Goal: Information Seeking & Learning: Learn about a topic

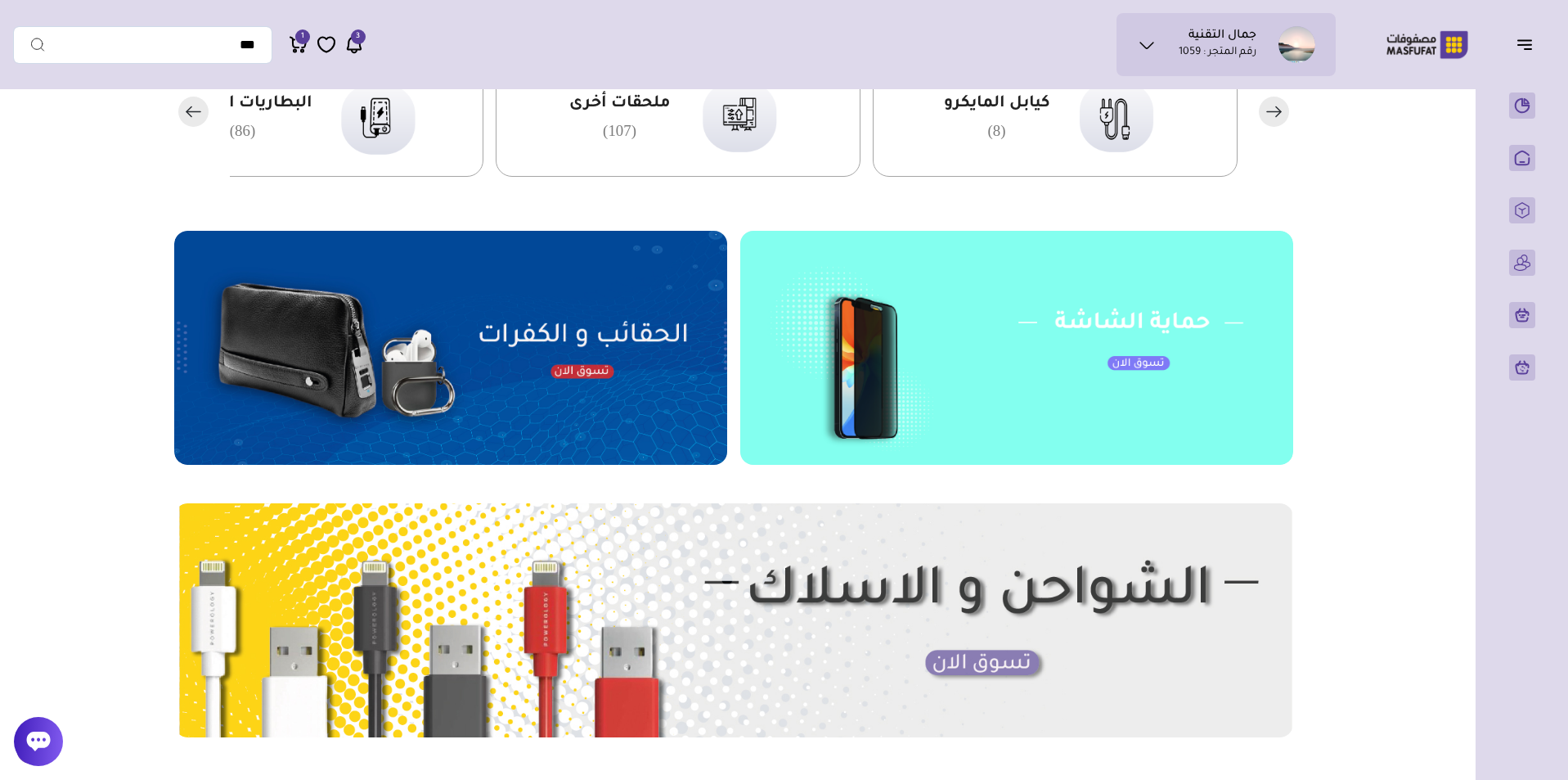
scroll to position [491, 0]
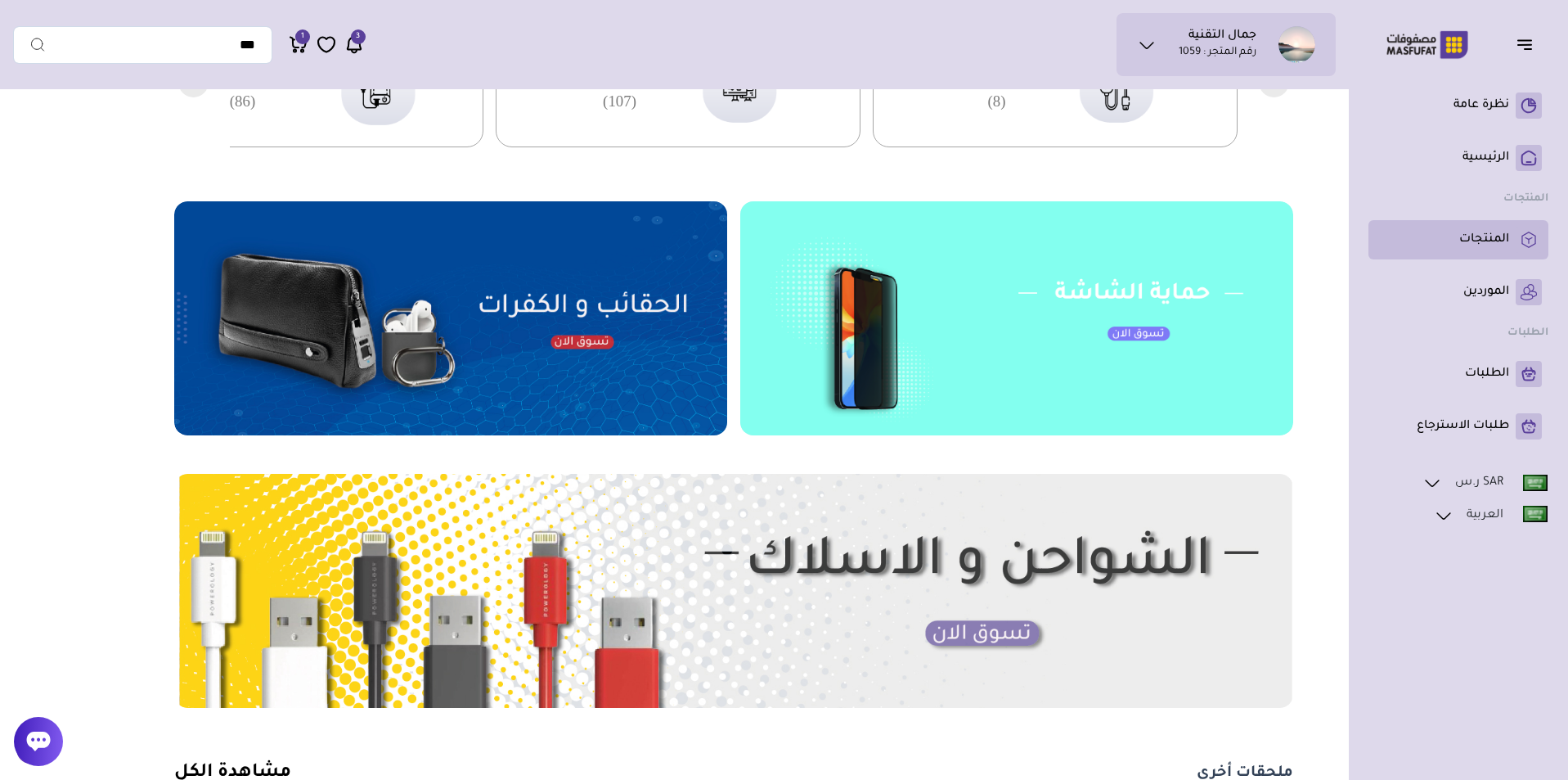
click at [781, 230] on link "المنتجات" at bounding box center [1459, 239] width 167 height 26
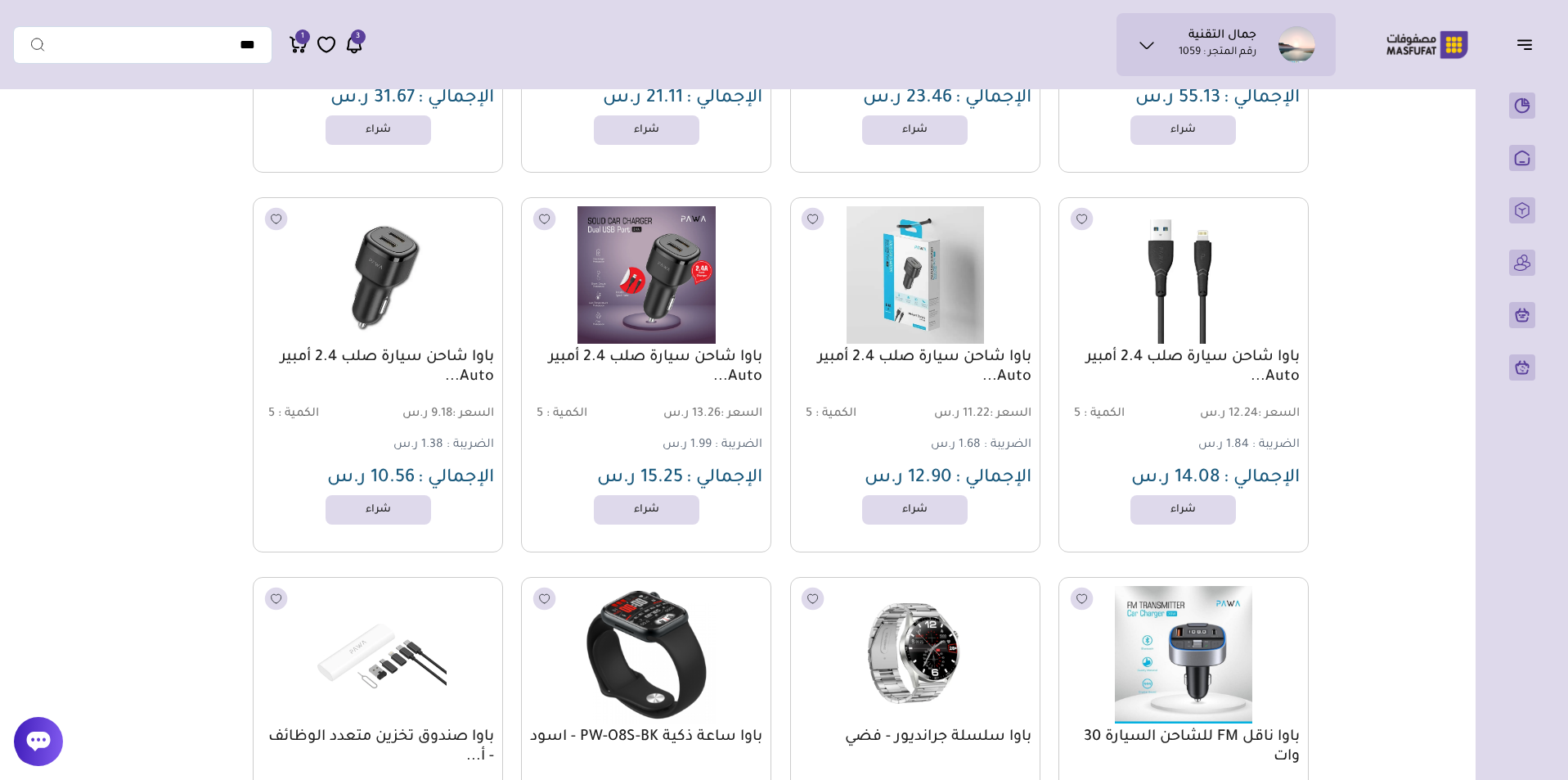
scroll to position [15255, 0]
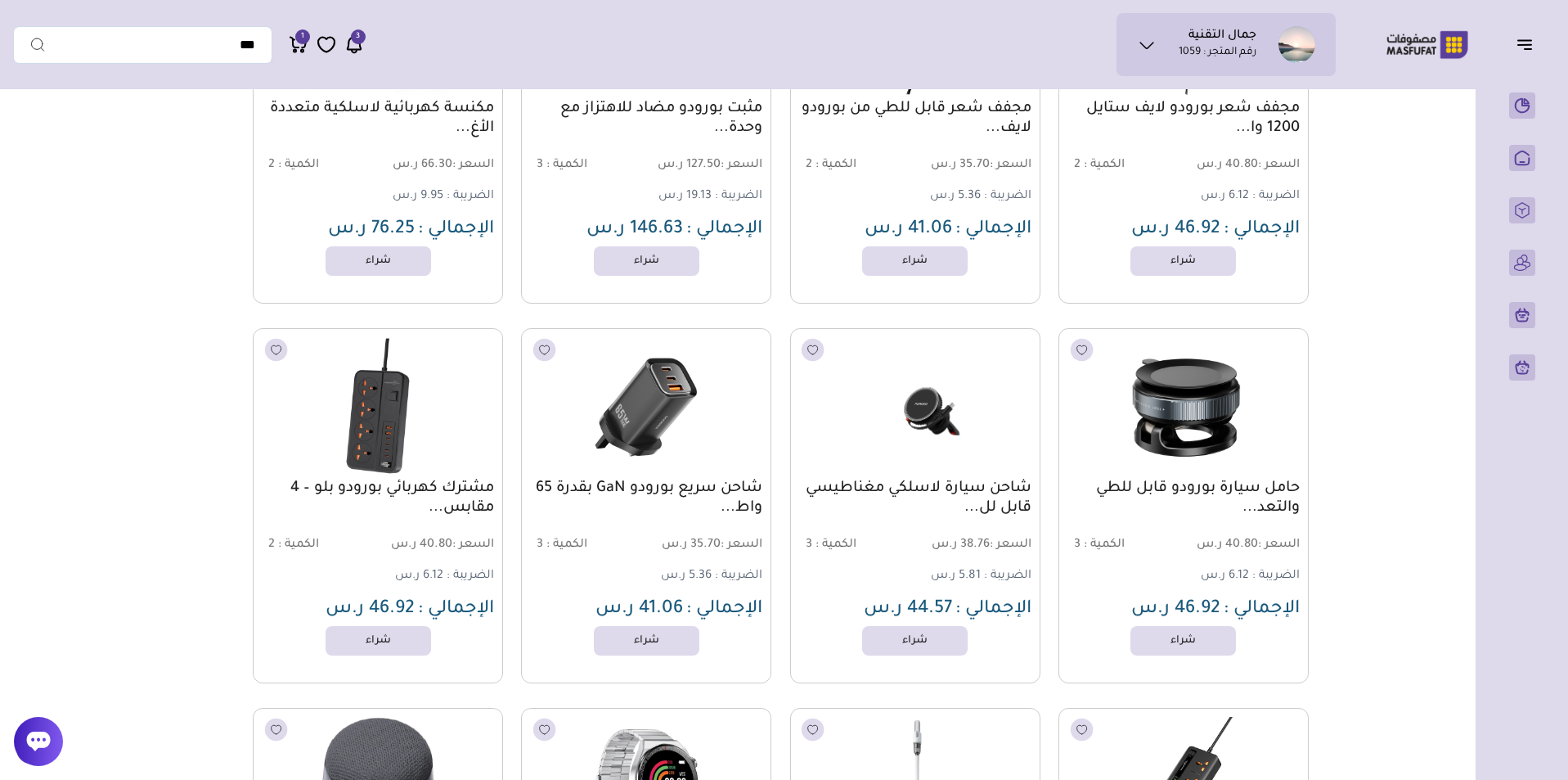
drag, startPoint x: 1346, startPoint y: 593, endPoint x: 1298, endPoint y: 425, distance: 174.7
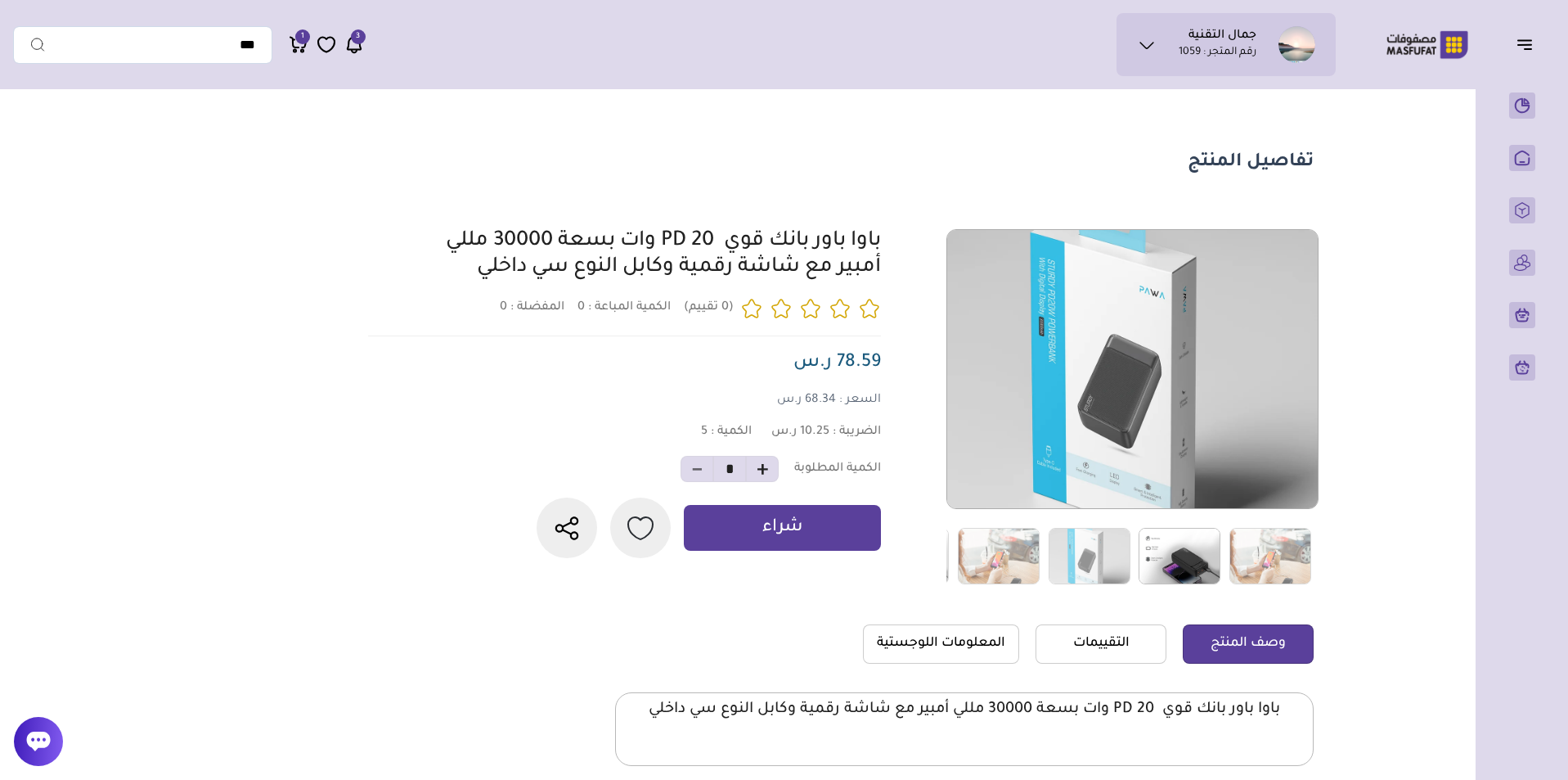
click at [1179, 564] on img at bounding box center [1179, 555] width 82 height 57
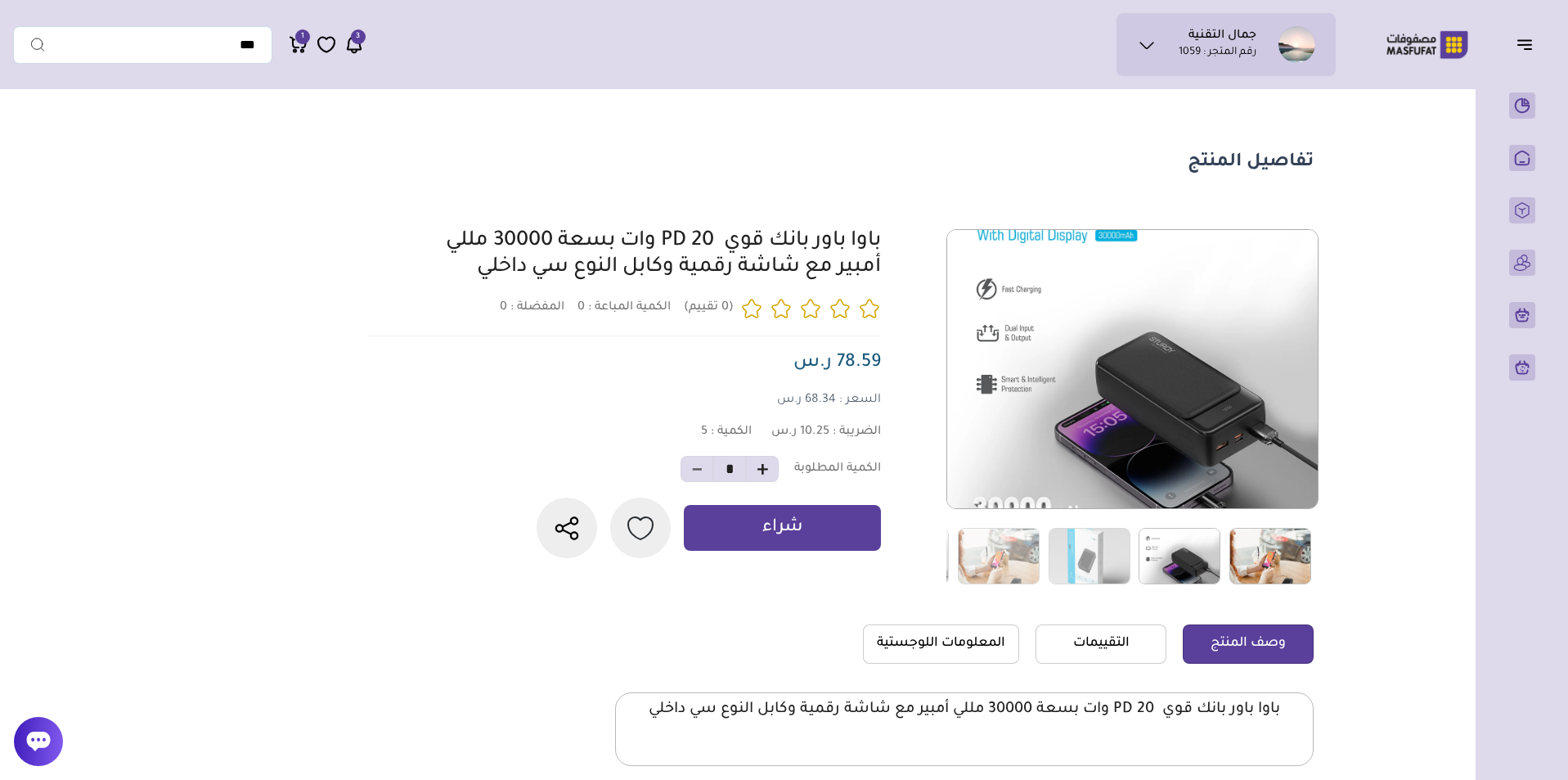
click at [1255, 562] on img at bounding box center [1271, 555] width 82 height 57
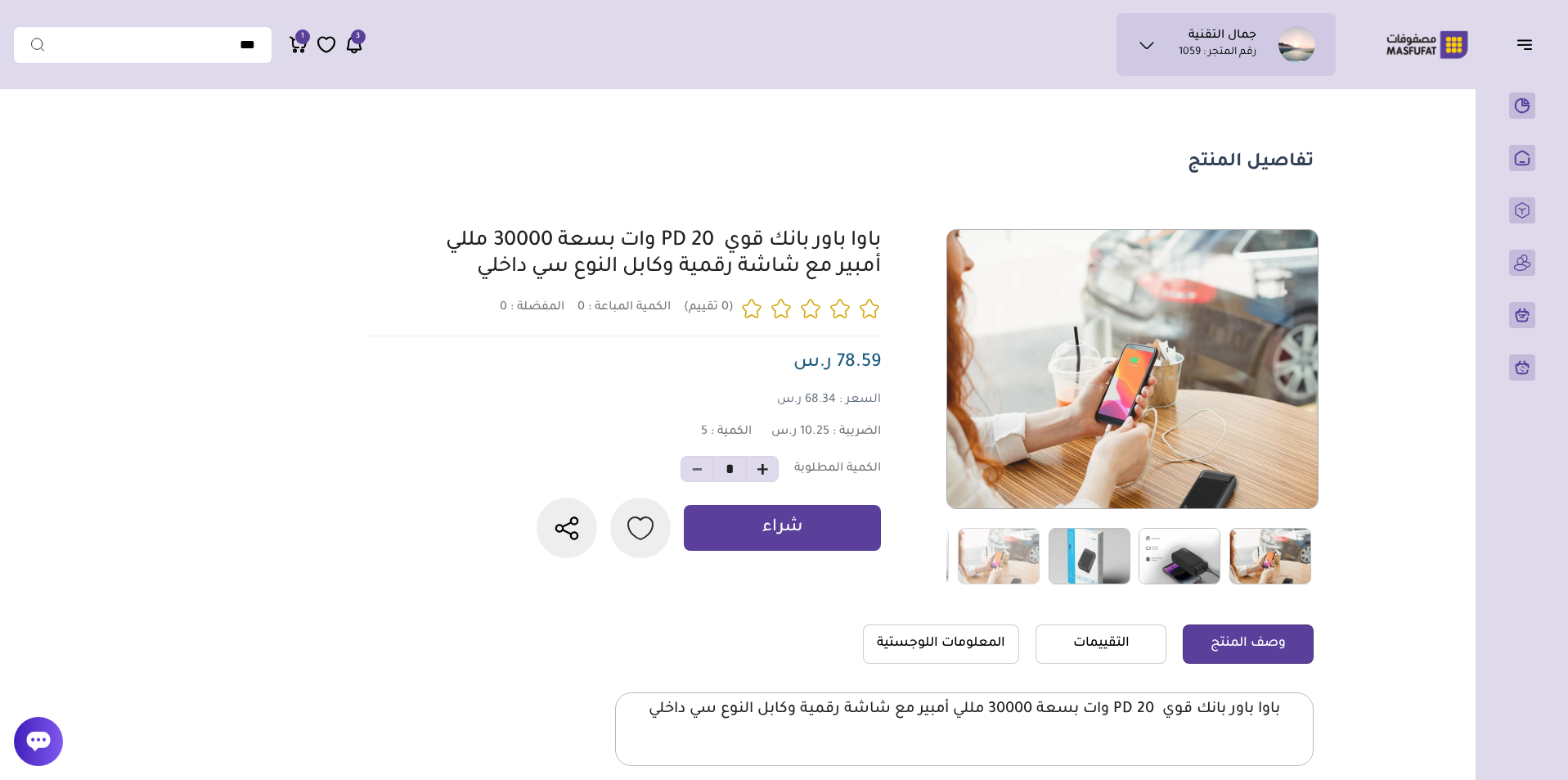
click at [1094, 555] on img at bounding box center [1089, 555] width 82 height 57
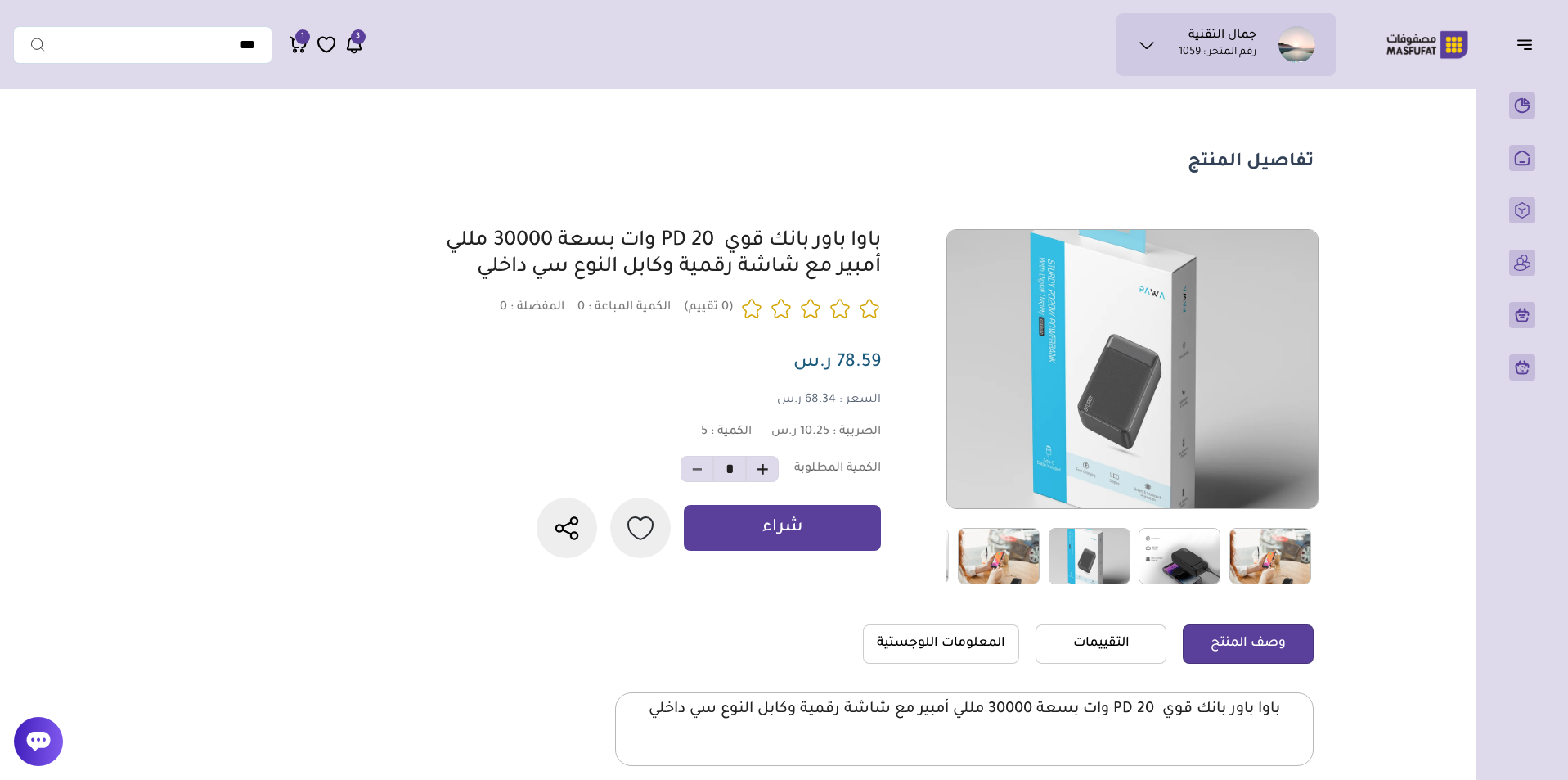
click at [1038, 562] on img at bounding box center [998, 555] width 82 height 57
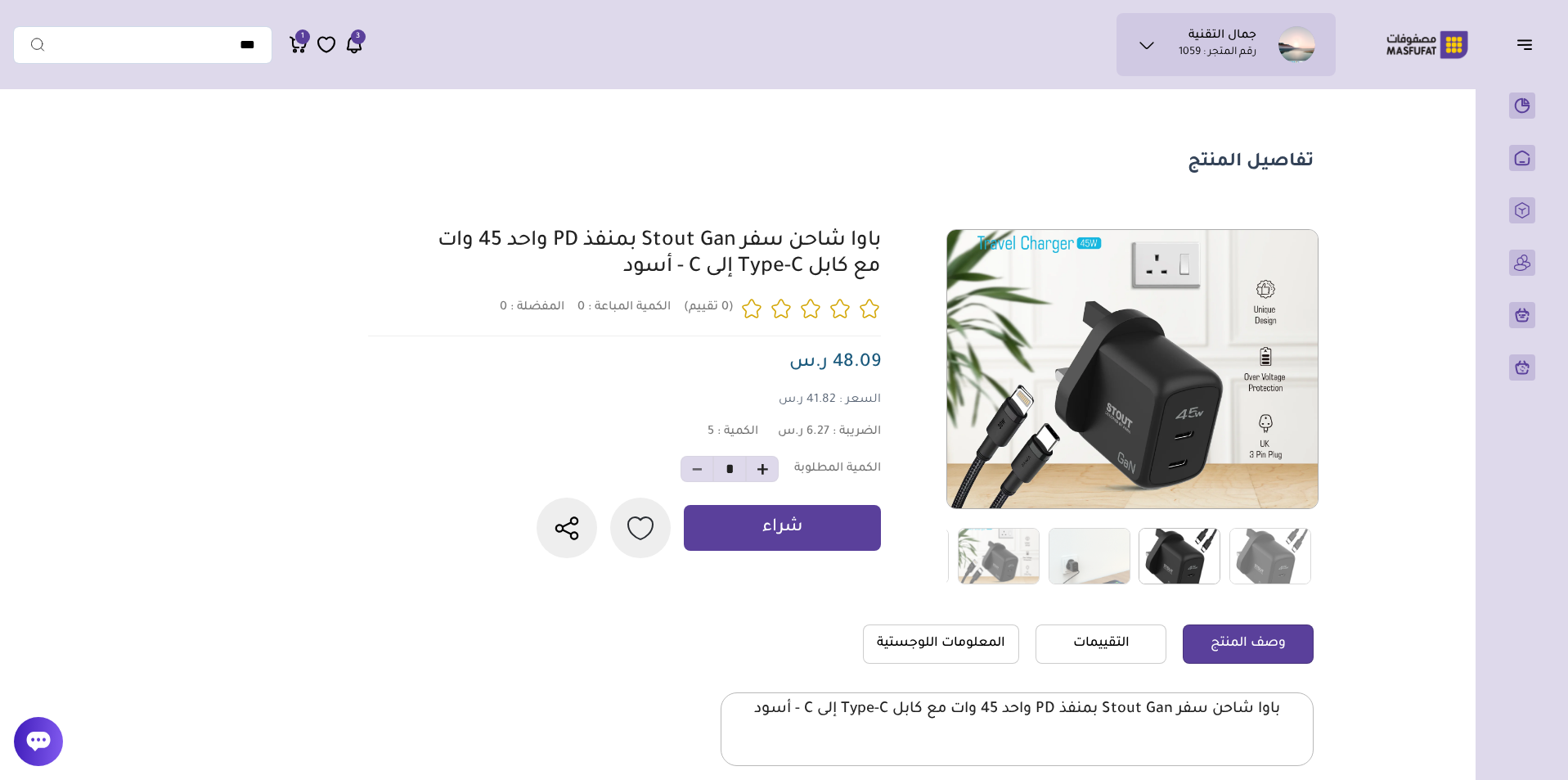
click at [1194, 570] on img at bounding box center [1179, 555] width 82 height 57
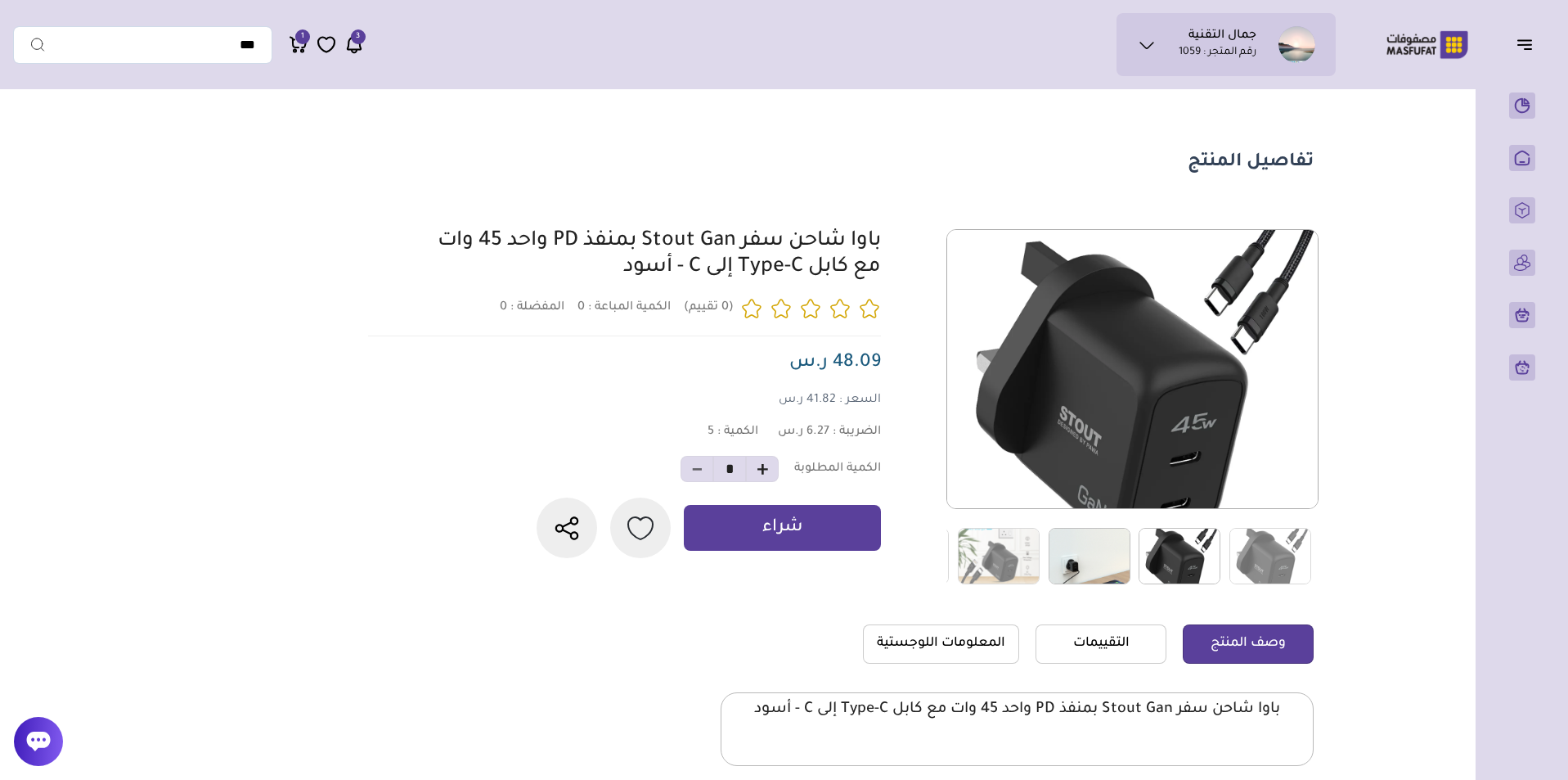
click at [1102, 553] on img at bounding box center [1089, 555] width 82 height 57
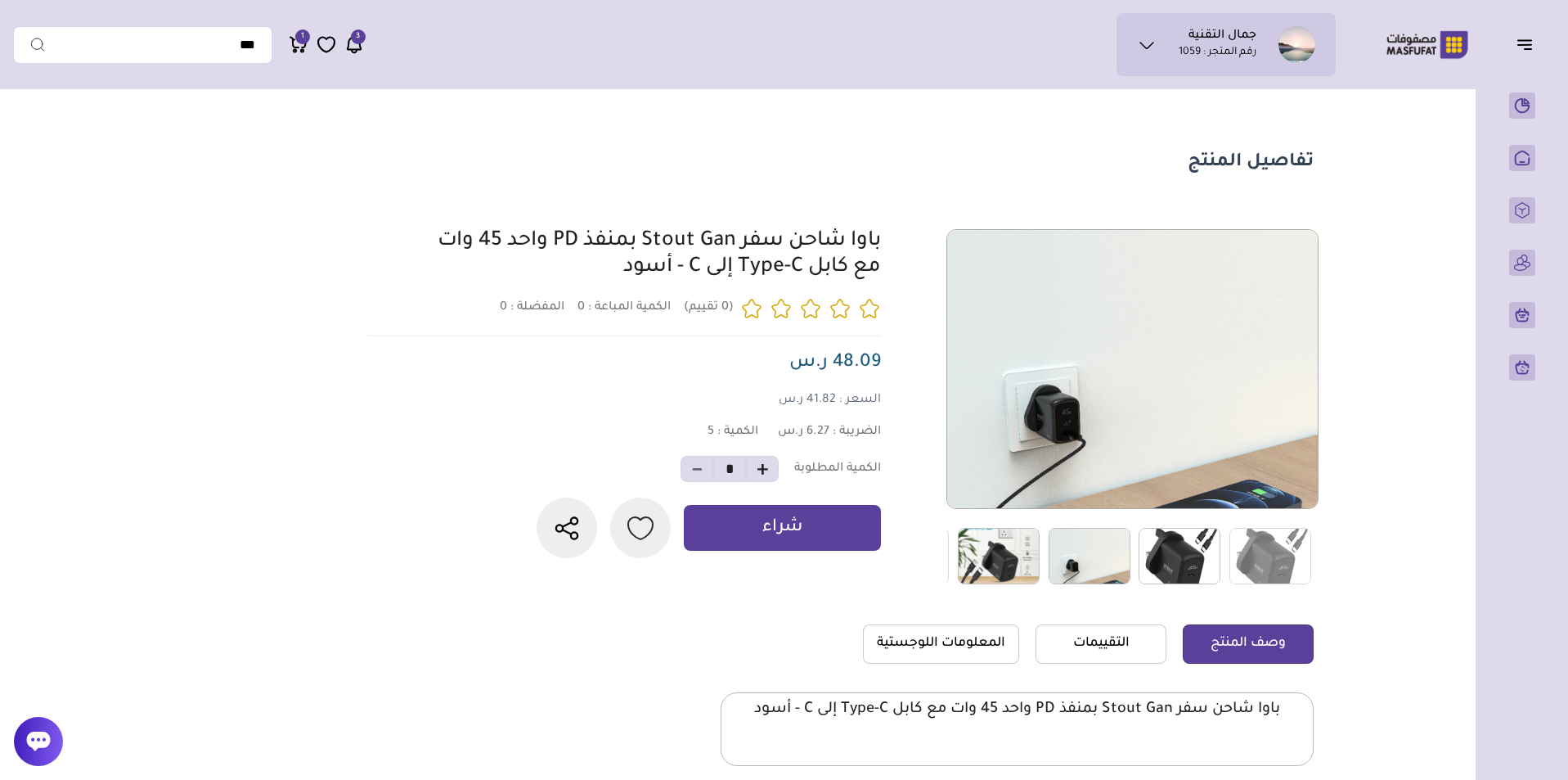
click at [1005, 553] on img at bounding box center [998, 555] width 82 height 57
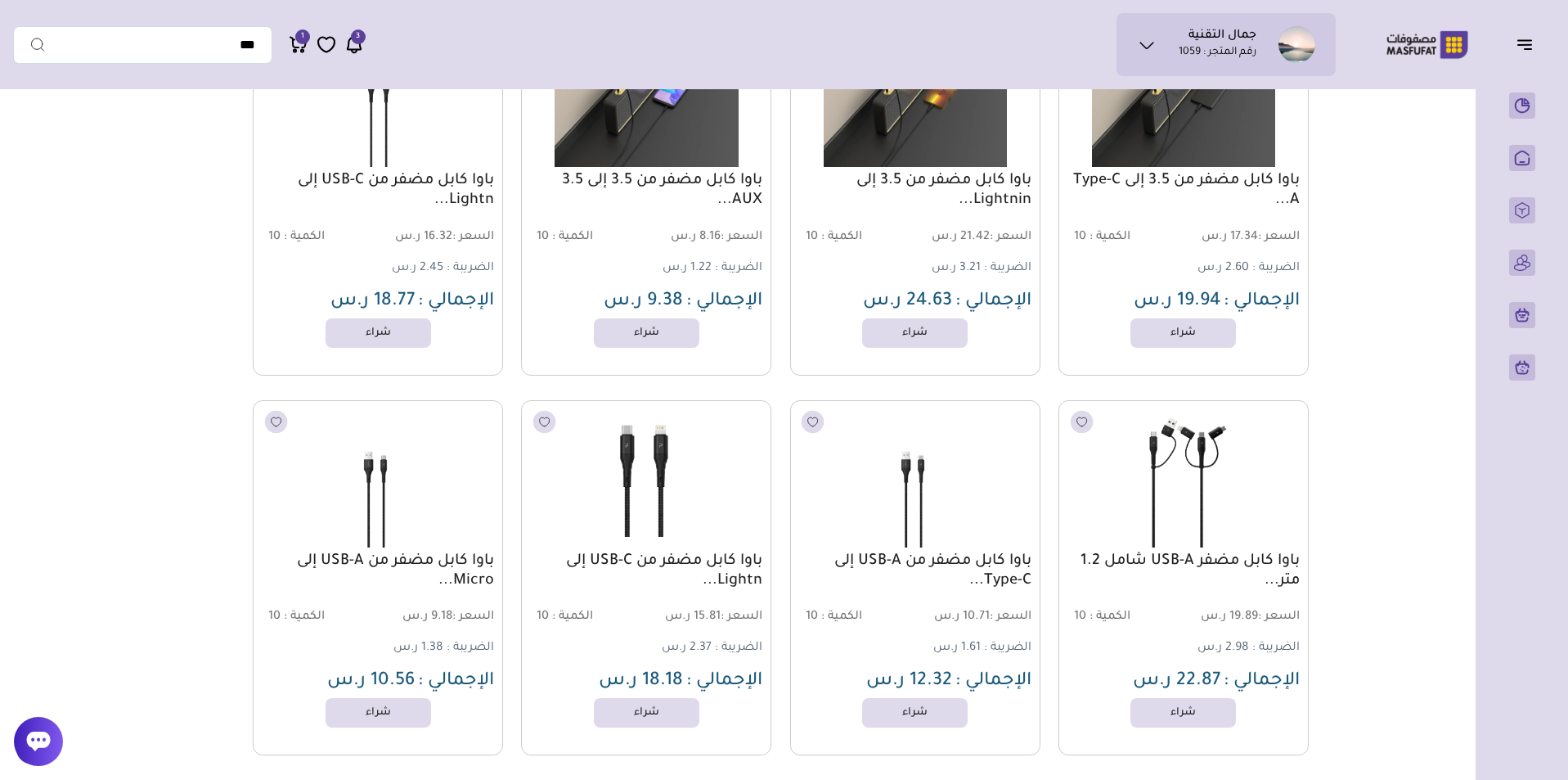
scroll to position [16939, 0]
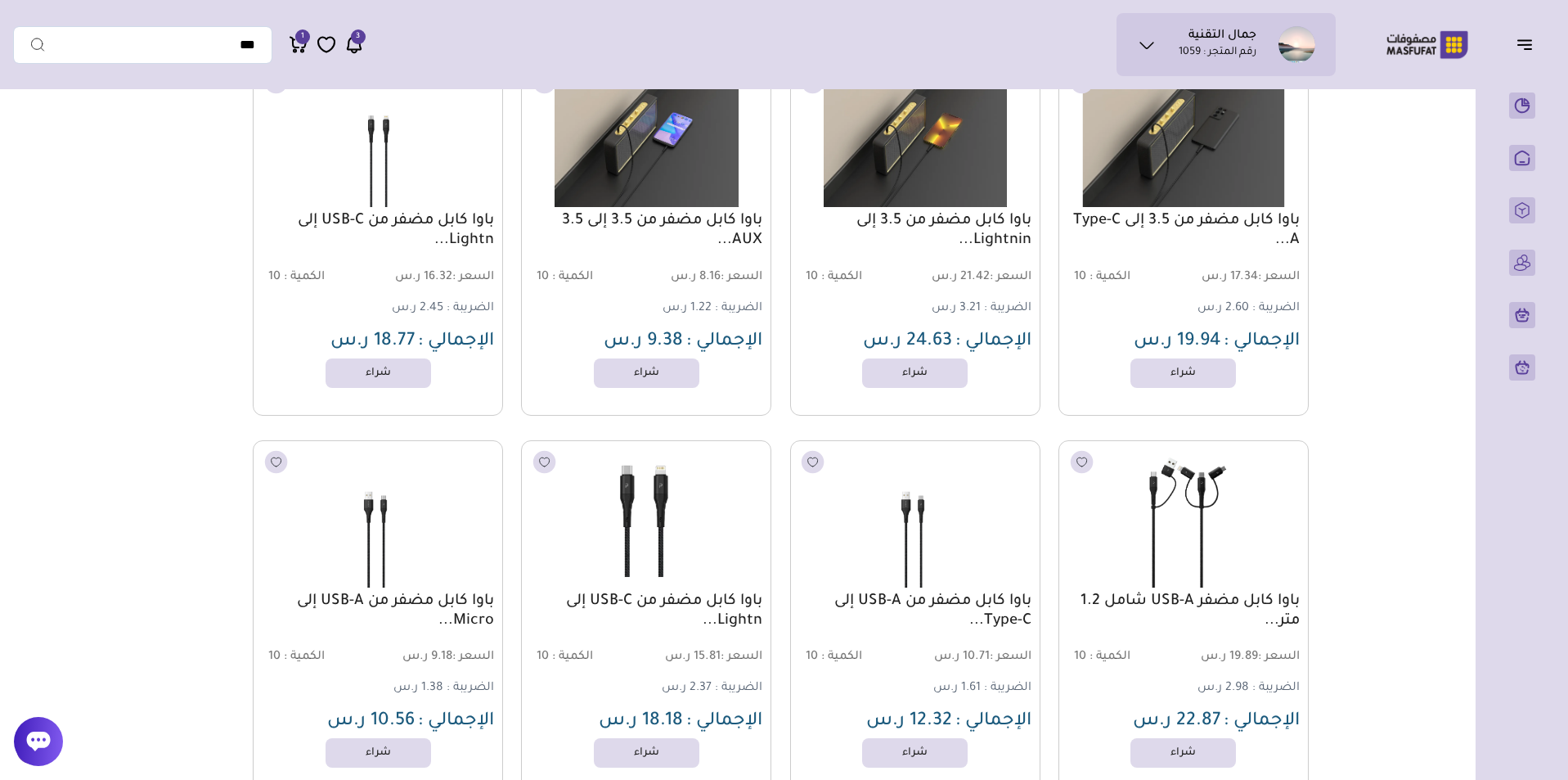
click at [1156, 165] on img at bounding box center [1183, 138] width 253 height 151
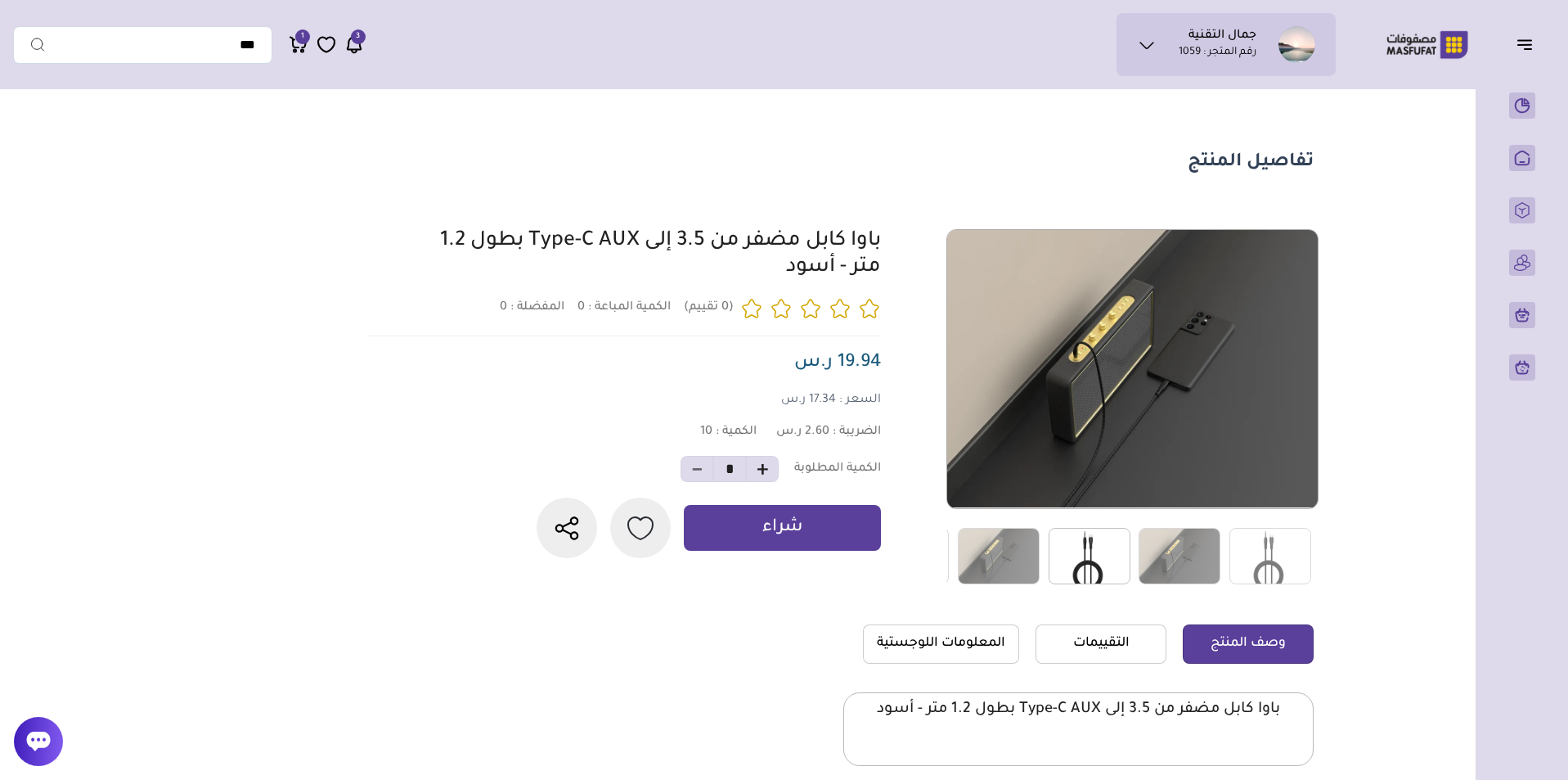
click at [1077, 557] on img at bounding box center [1089, 555] width 82 height 57
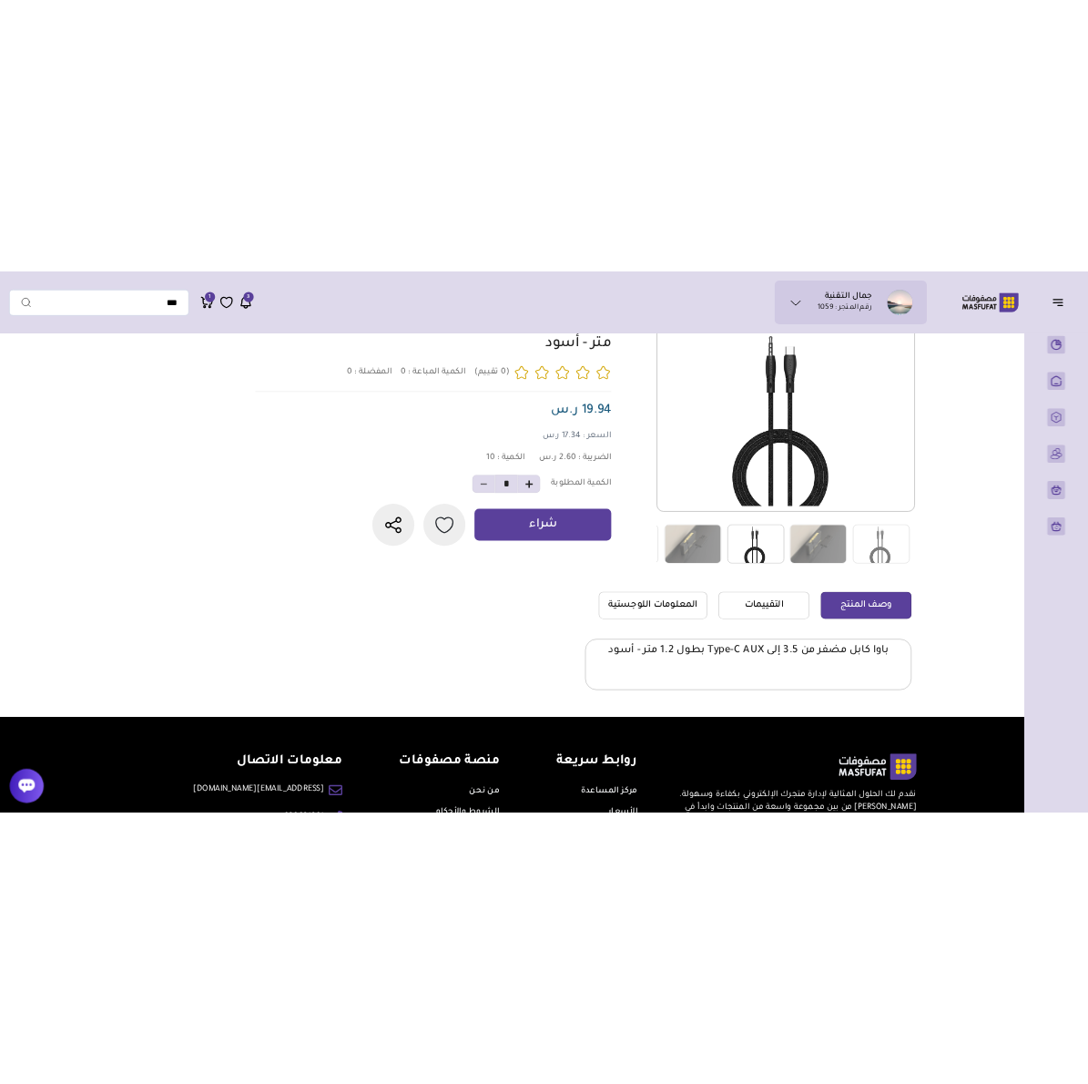
scroll to position [182, 0]
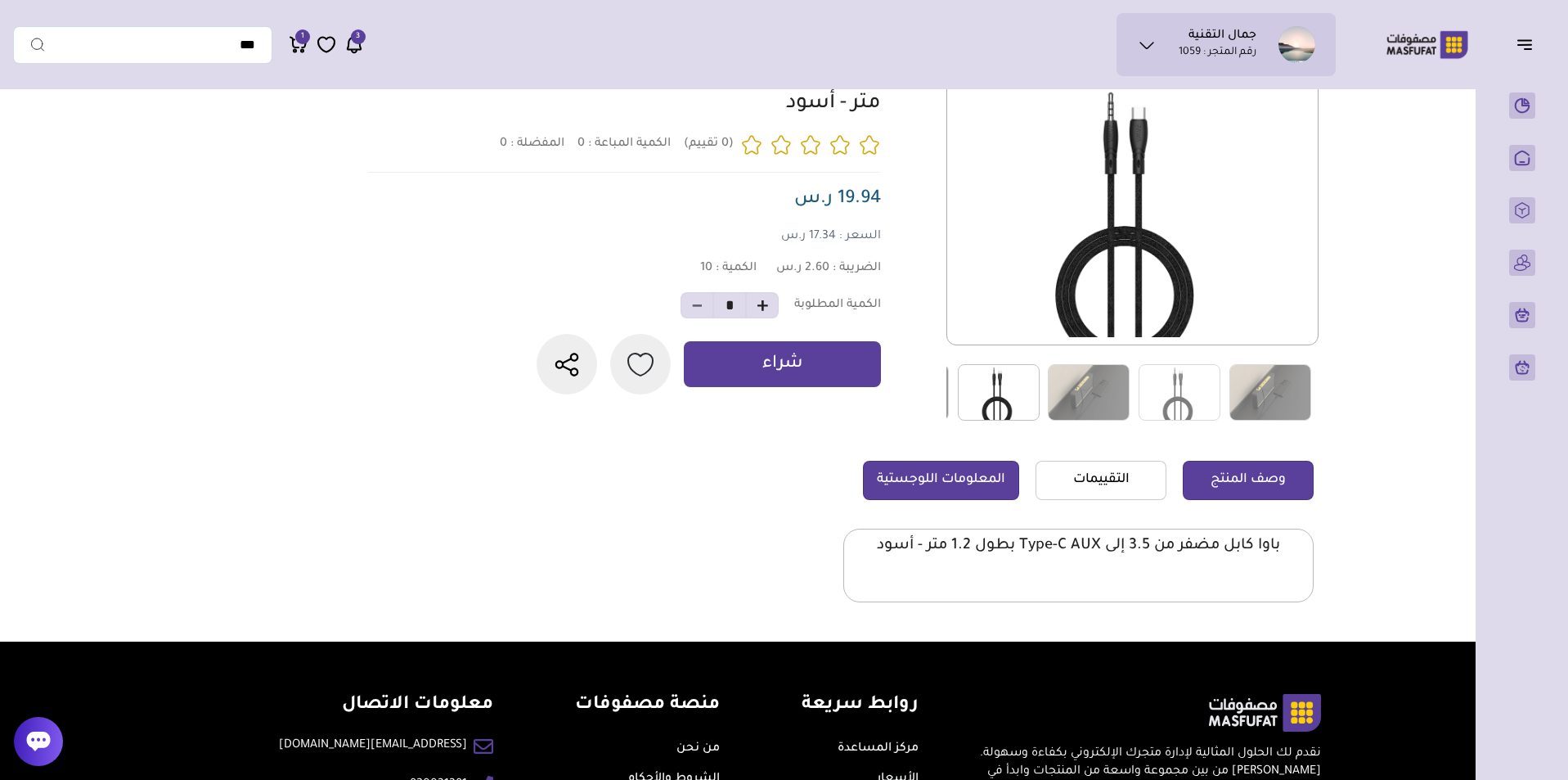
click at [960, 486] on link "المعلومات اللوجستية" at bounding box center [942, 481] width 156 height 40
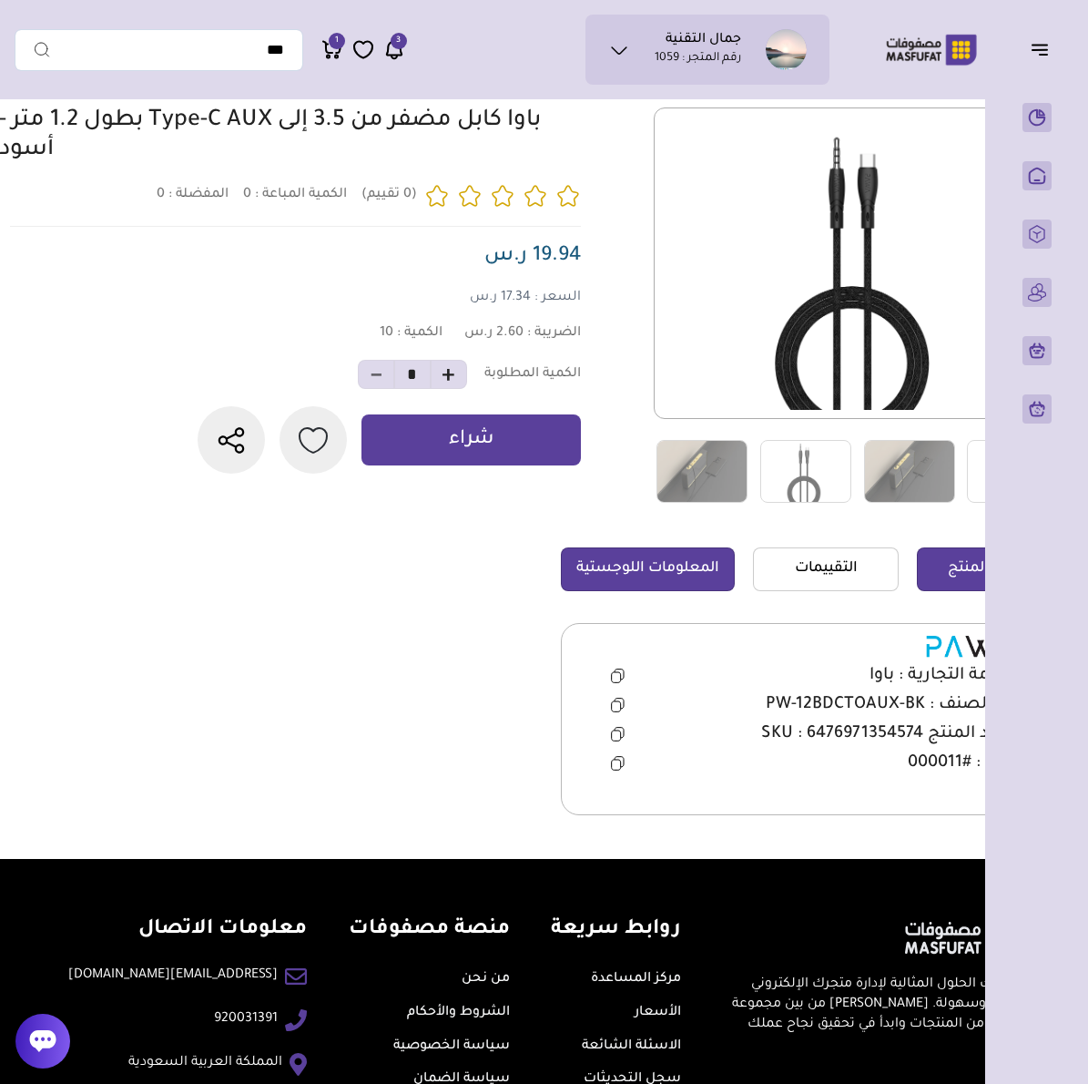
drag, startPoint x: 543, startPoint y: 565, endPoint x: 921, endPoint y: 534, distance: 380.0
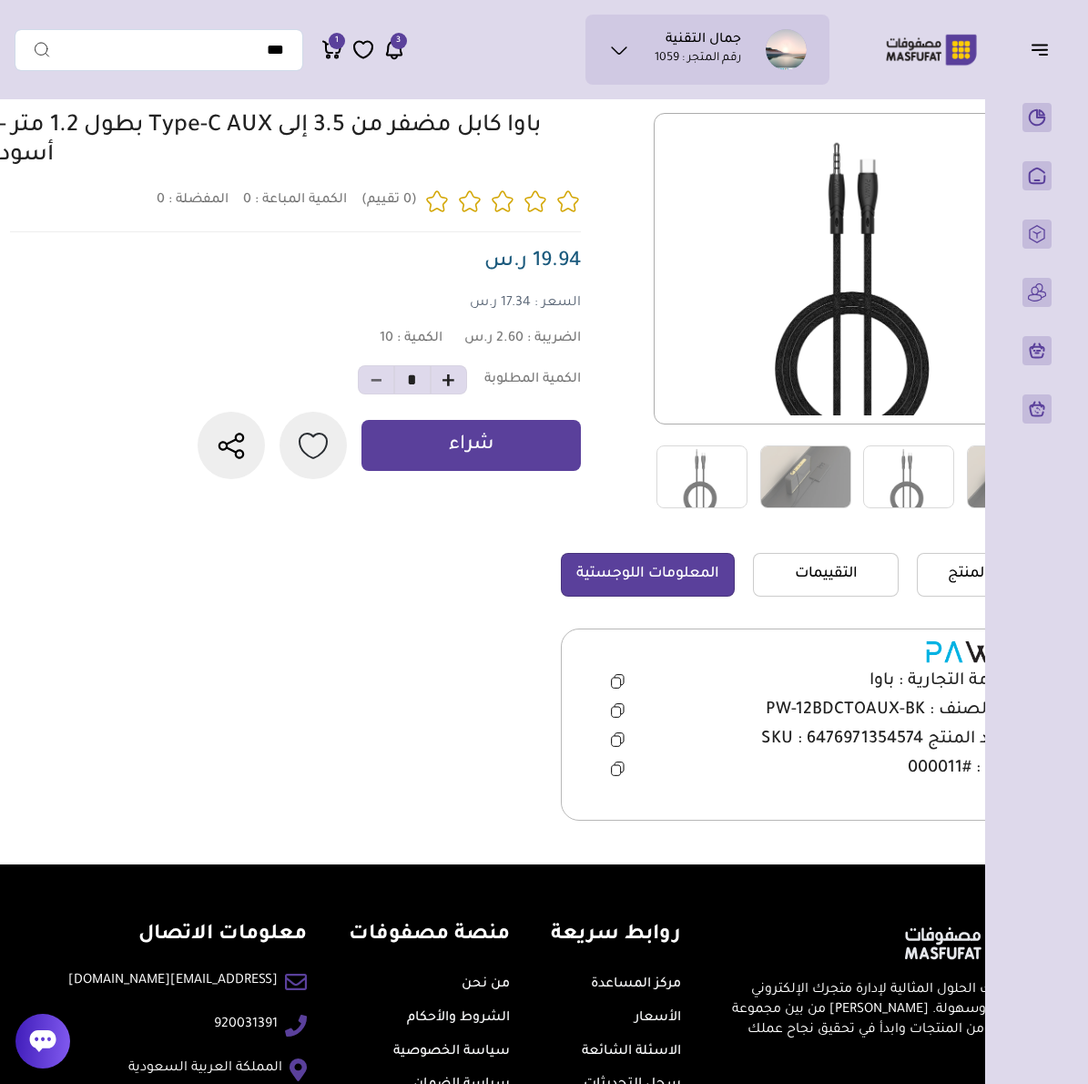
click at [611, 706] on icon at bounding box center [618, 710] width 14 height 15
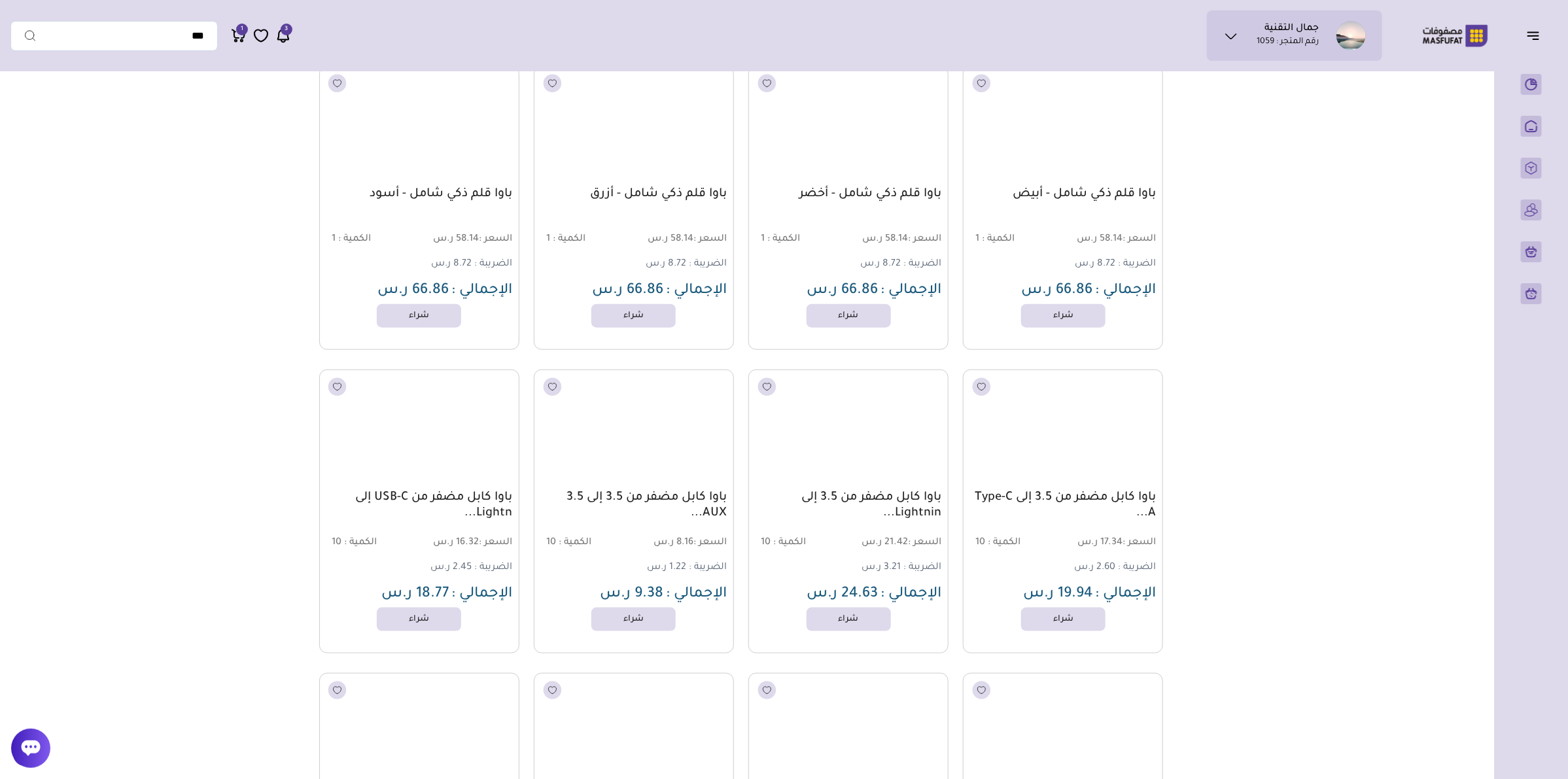
scroll to position [13476, 0]
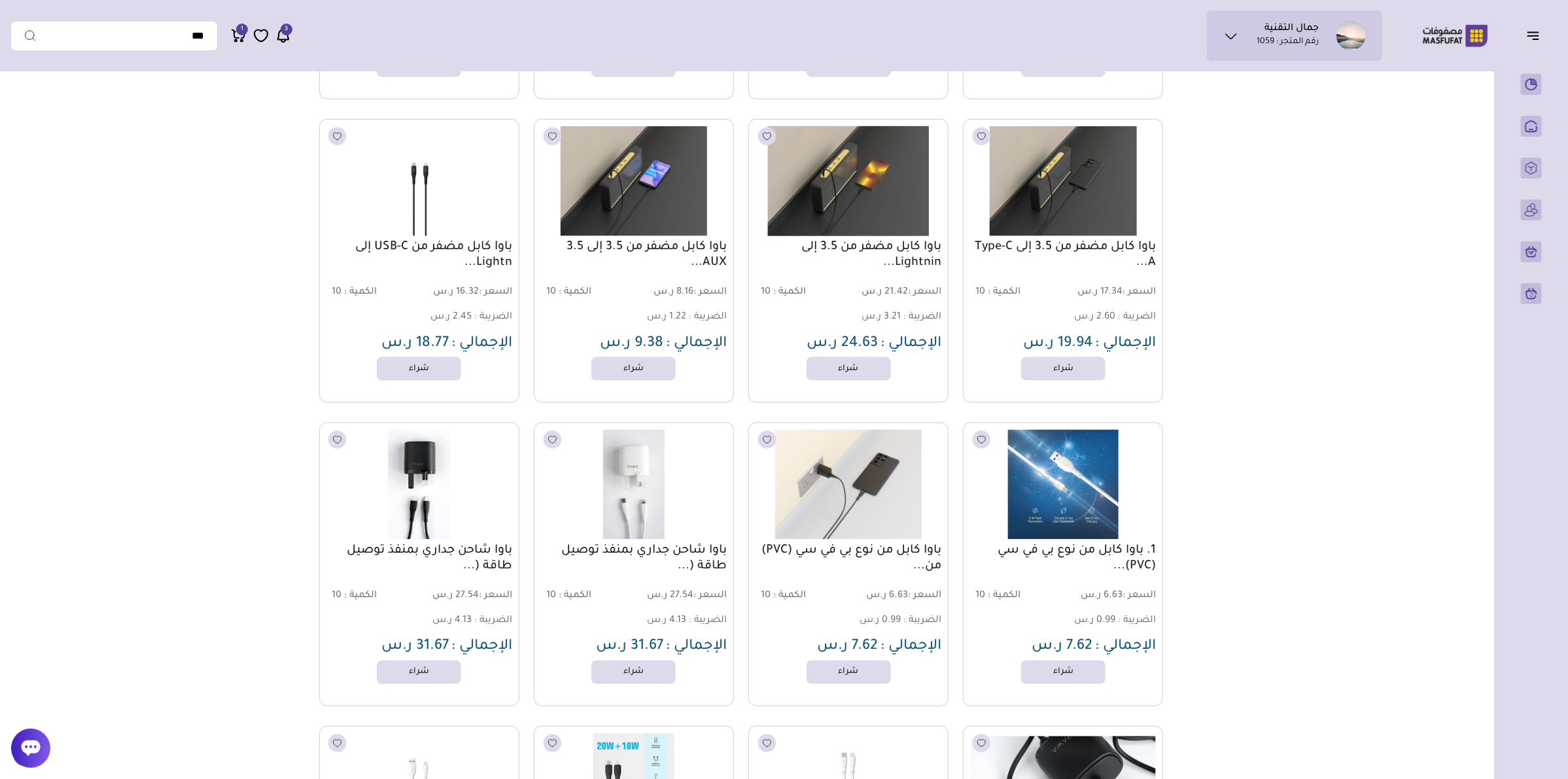
drag, startPoint x: 883, startPoint y: 194, endPoint x: 873, endPoint y: 194, distance: 10.0
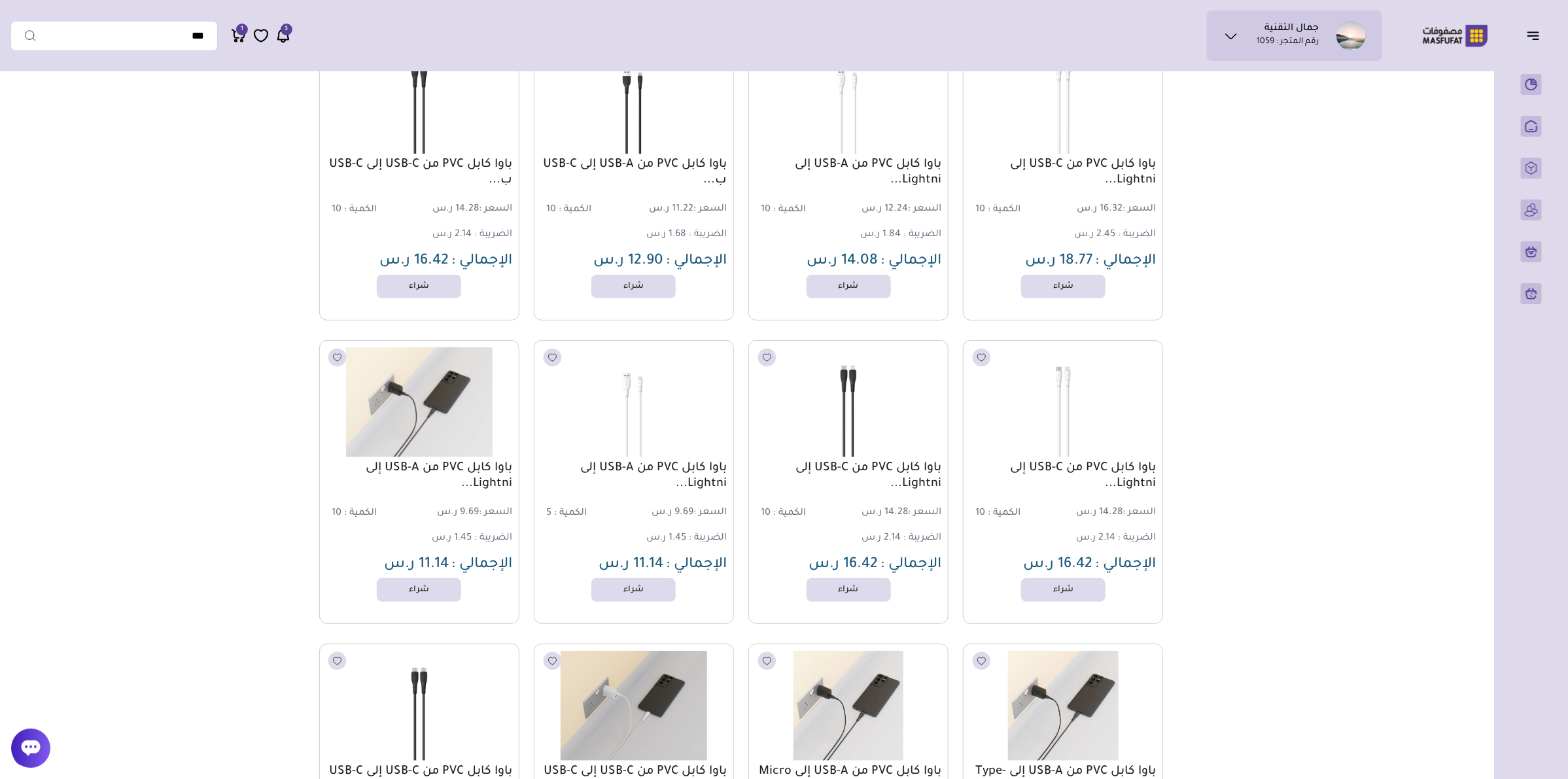
scroll to position [16093, 0]
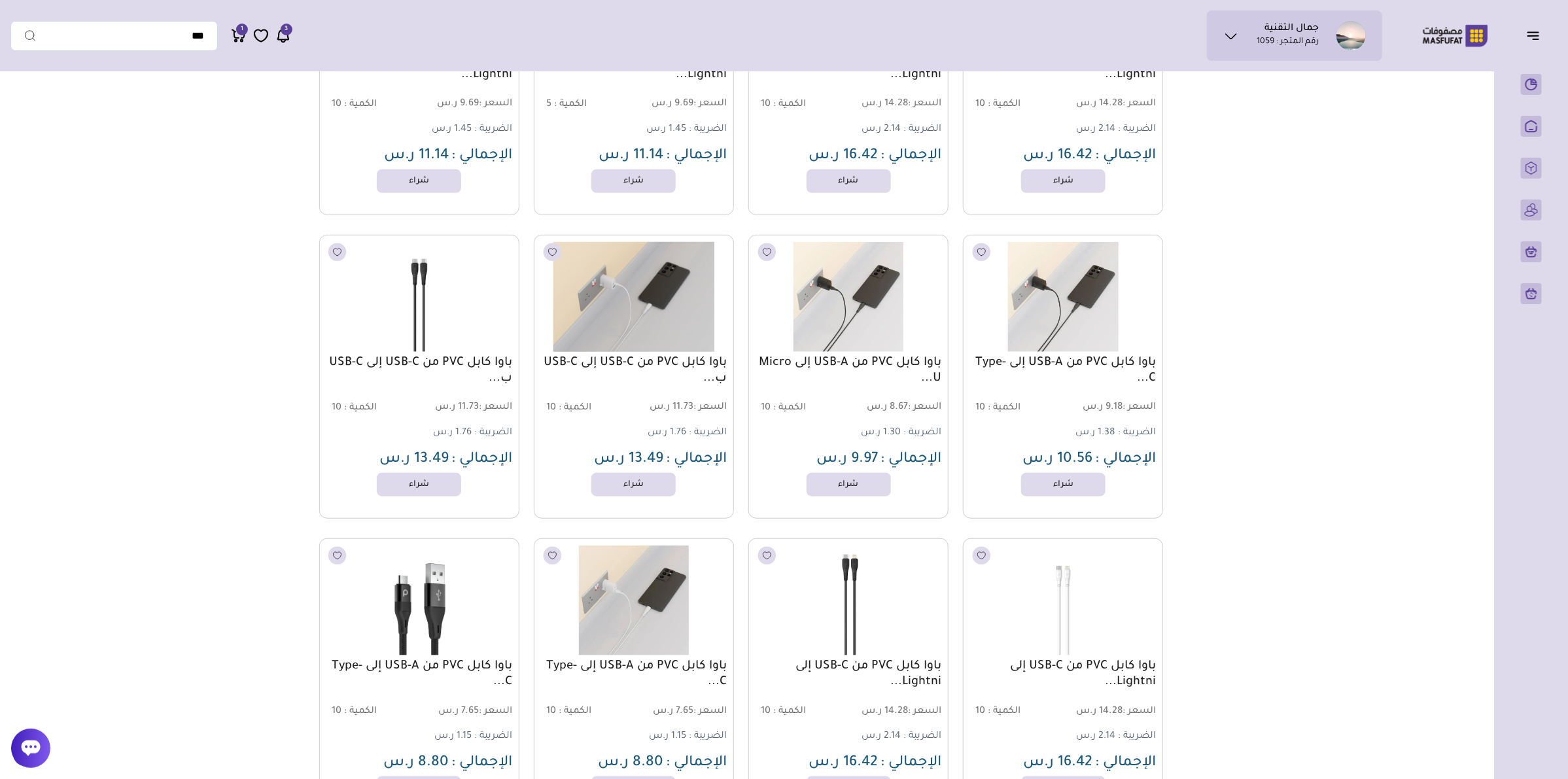
drag, startPoint x: 859, startPoint y: 310, endPoint x: 721, endPoint y: 315, distance: 138.1
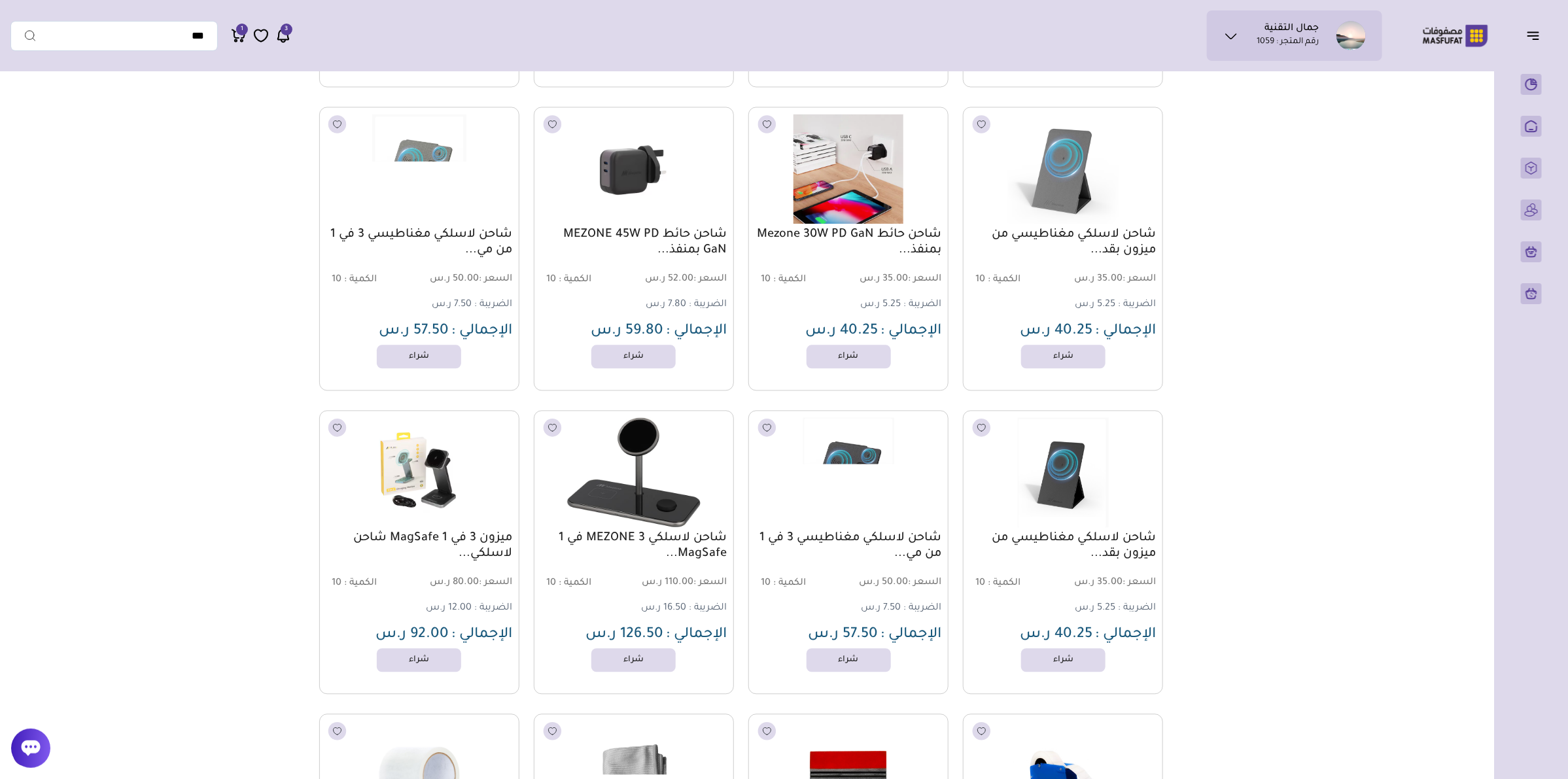
scroll to position [39562, 0]
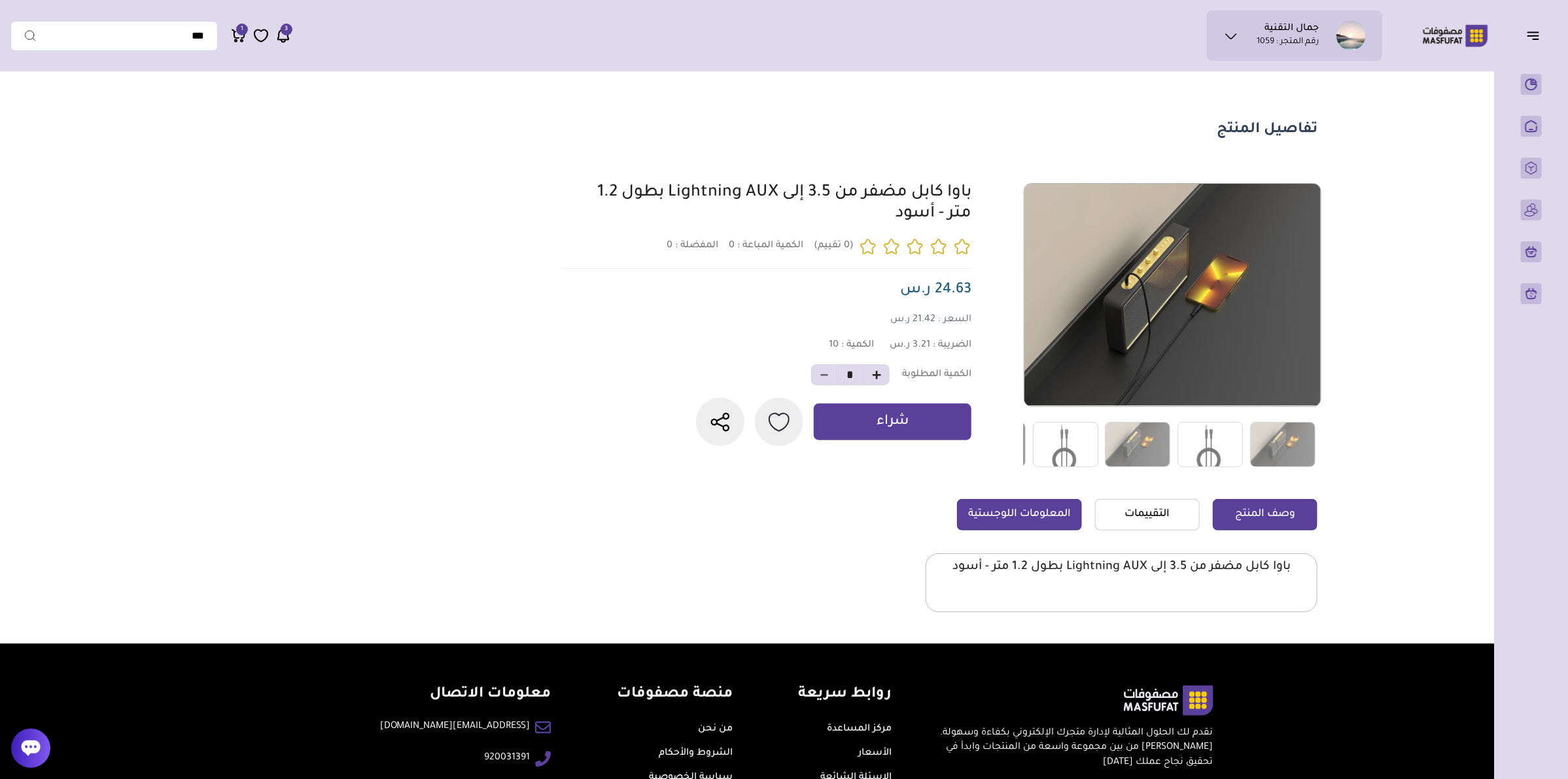
click at [1054, 515] on link "المعلومات اللوجستية" at bounding box center [1019, 515] width 125 height 32
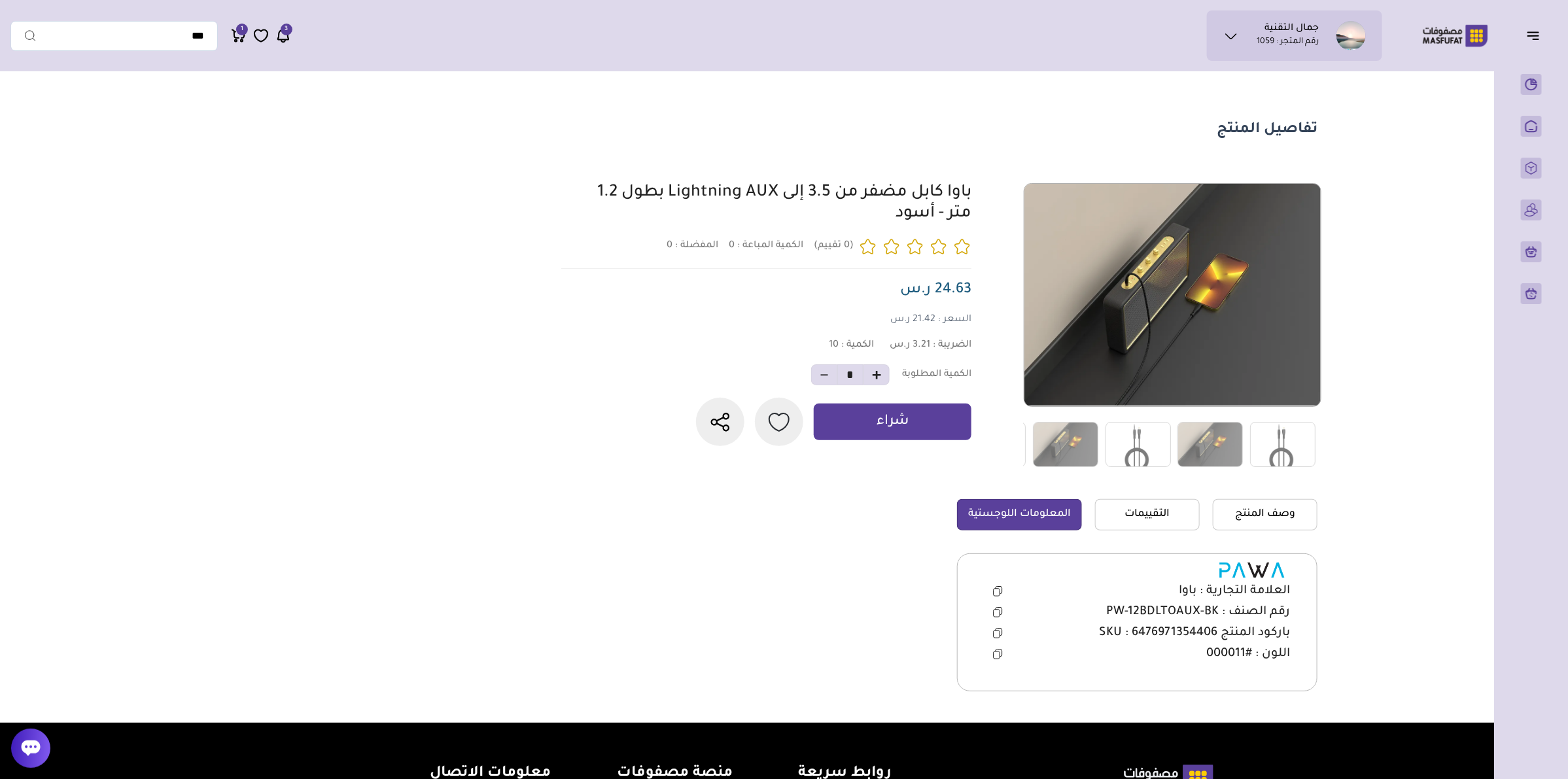
click at [998, 612] on icon at bounding box center [996, 614] width 6 height 7
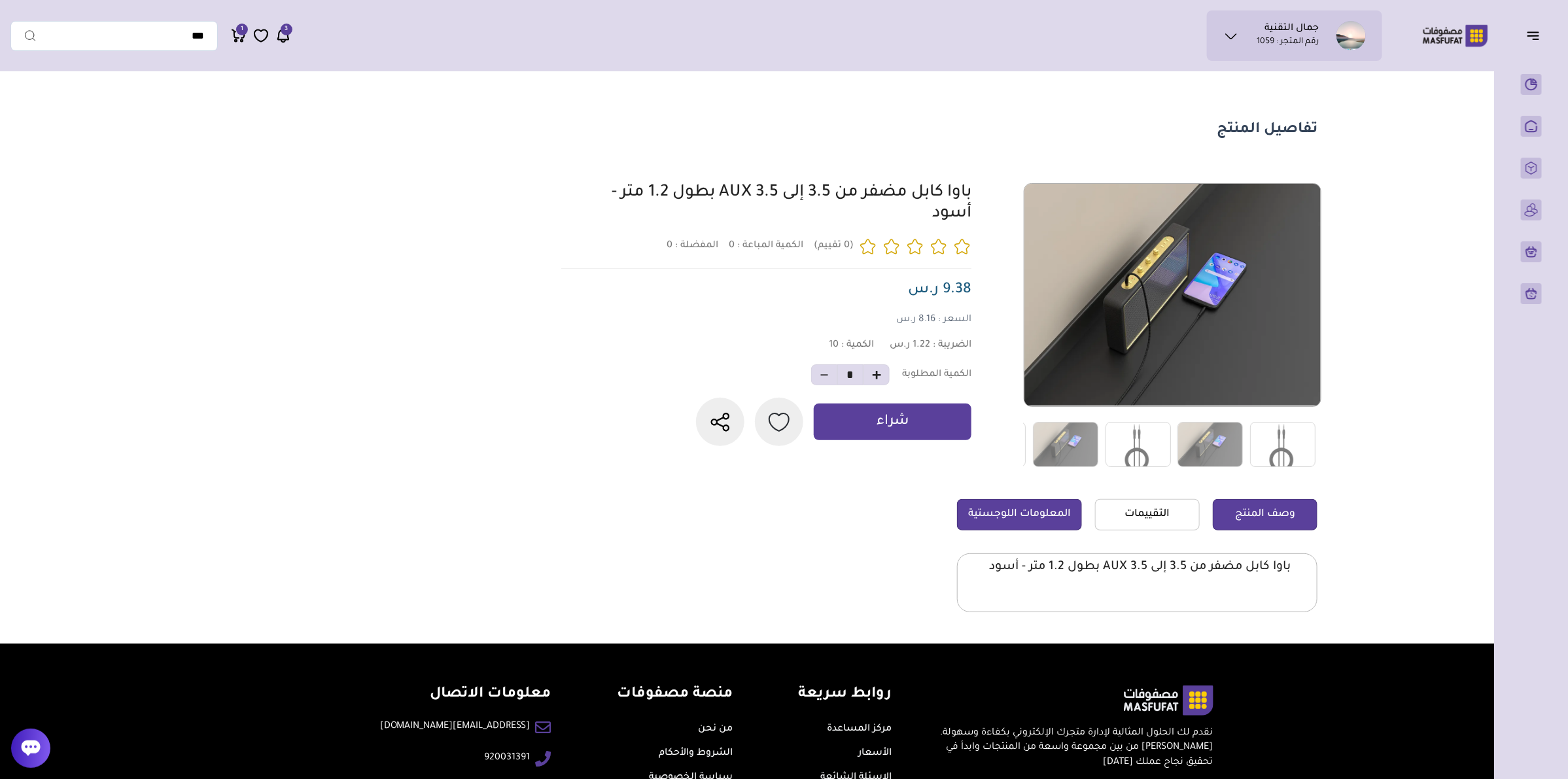
click at [1076, 514] on link "المعلومات اللوجستية" at bounding box center [1019, 515] width 125 height 32
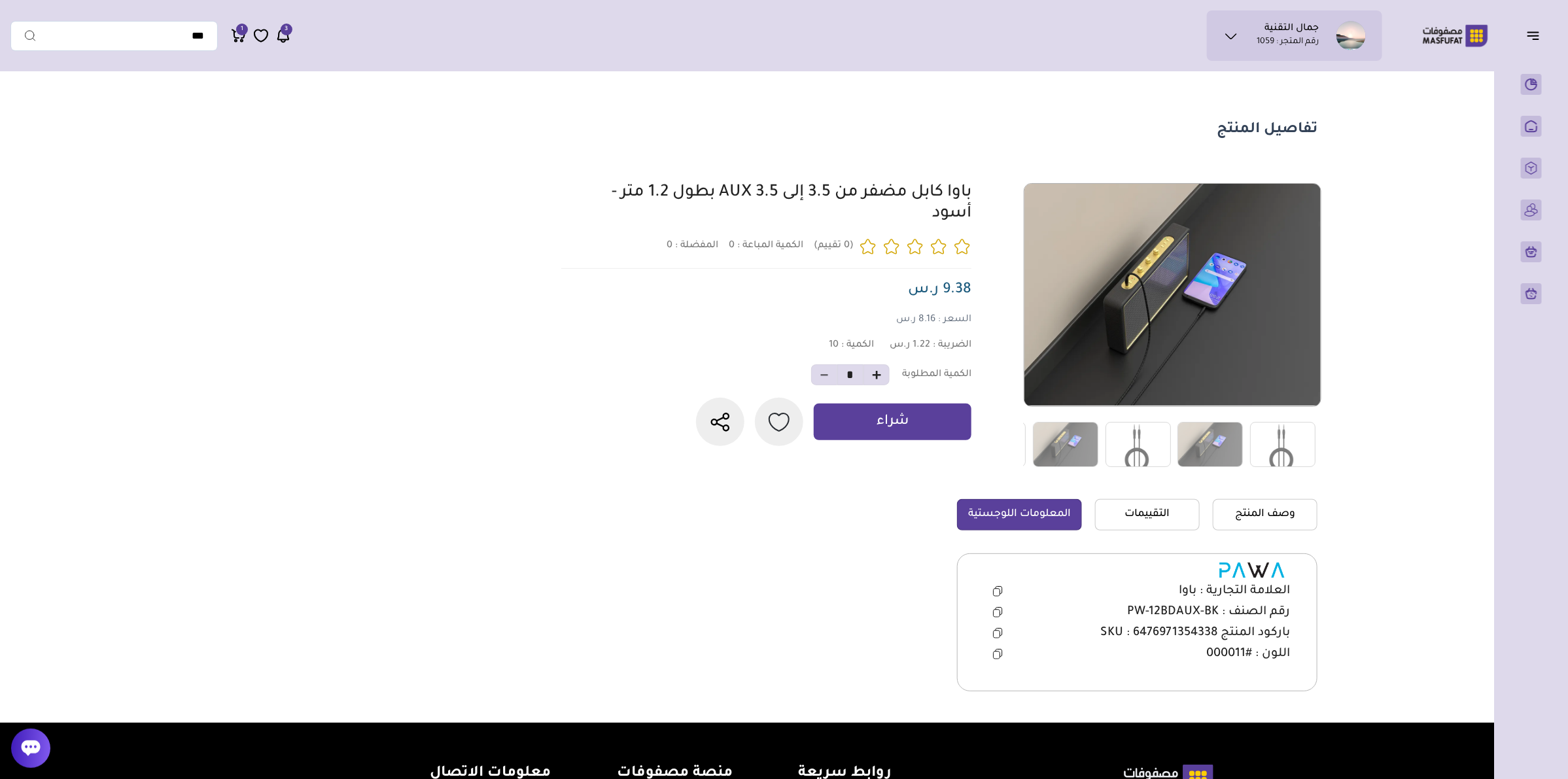
click at [993, 607] on icon at bounding box center [998, 612] width 10 height 11
click at [998, 612] on icon at bounding box center [998, 612] width 10 height 11
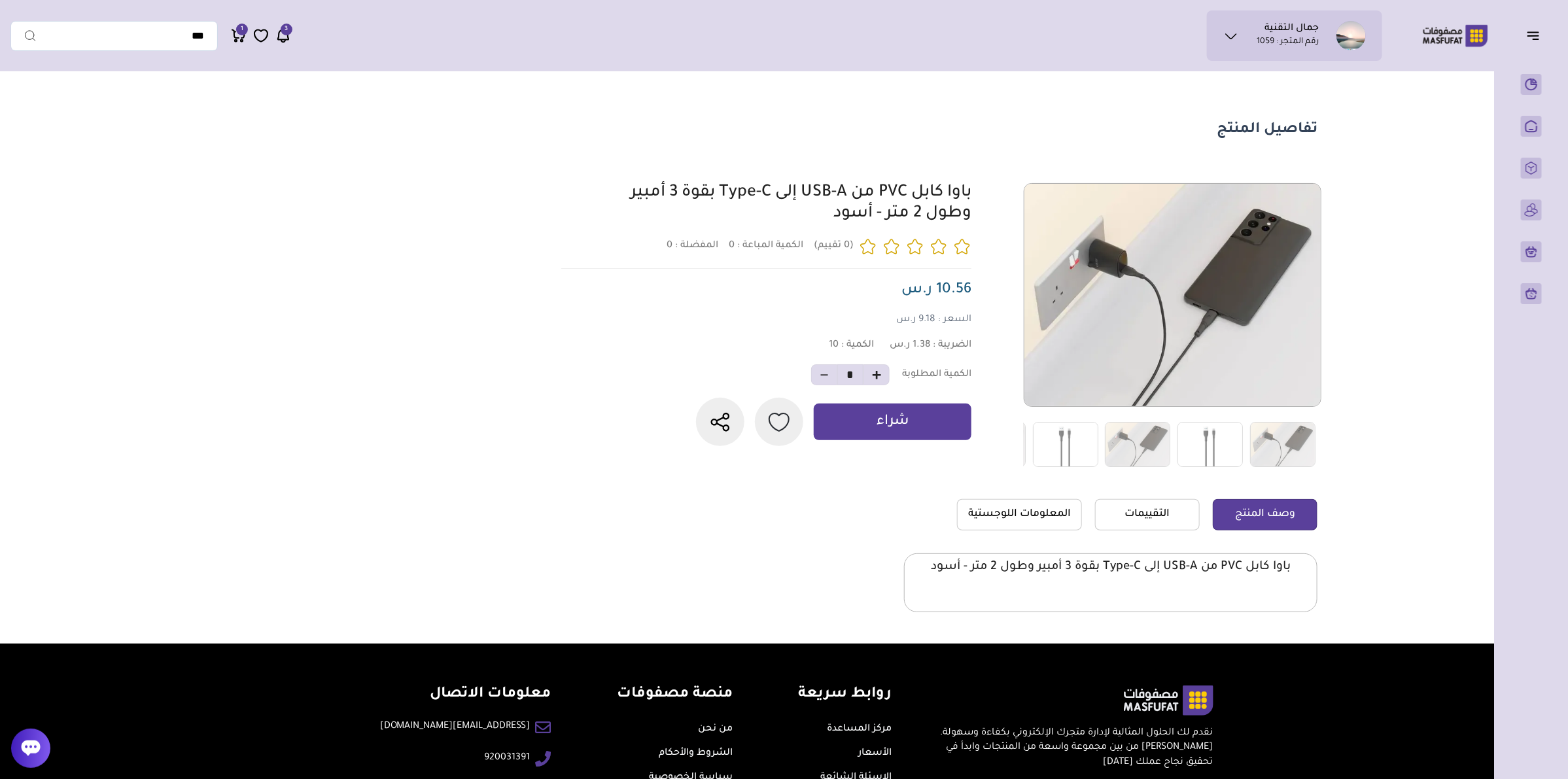
click at [1020, 491] on section "0" at bounding box center [947, 413] width 741 height 461
click at [1042, 505] on link "المعلومات اللوجستية" at bounding box center [1019, 515] width 125 height 32
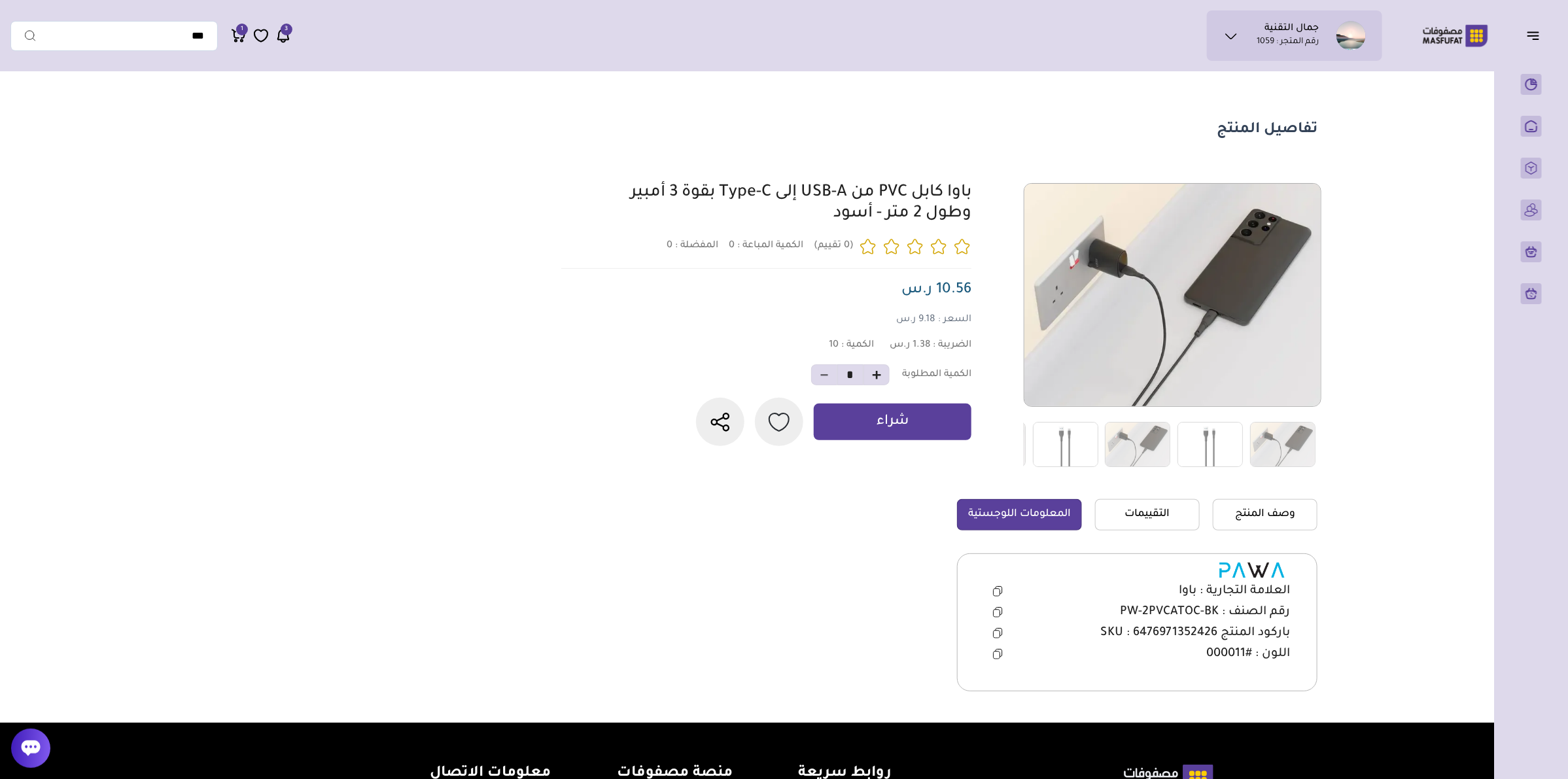
click at [994, 609] on icon at bounding box center [998, 612] width 10 height 11
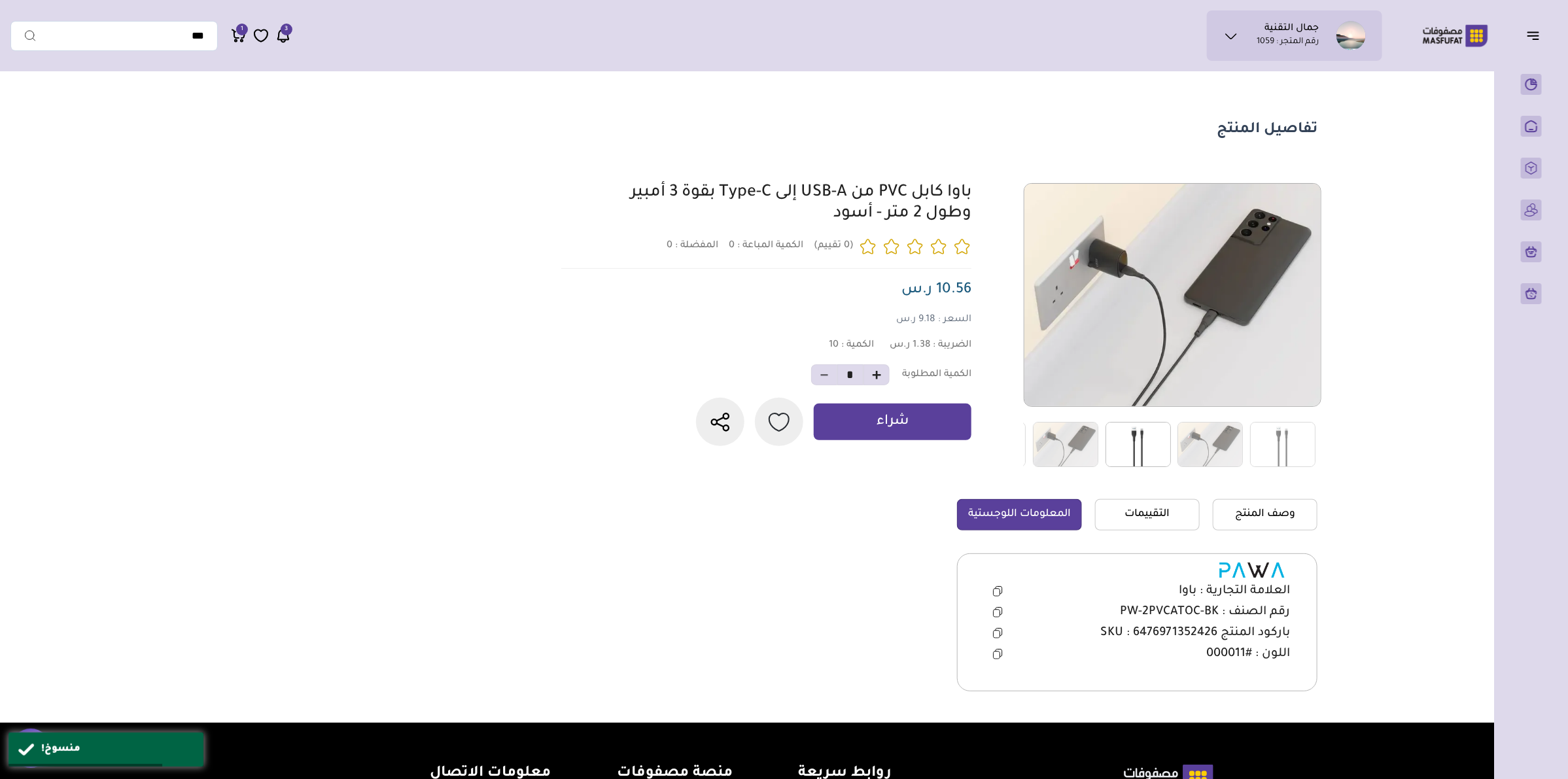
click at [1161, 436] on img at bounding box center [1138, 444] width 65 height 45
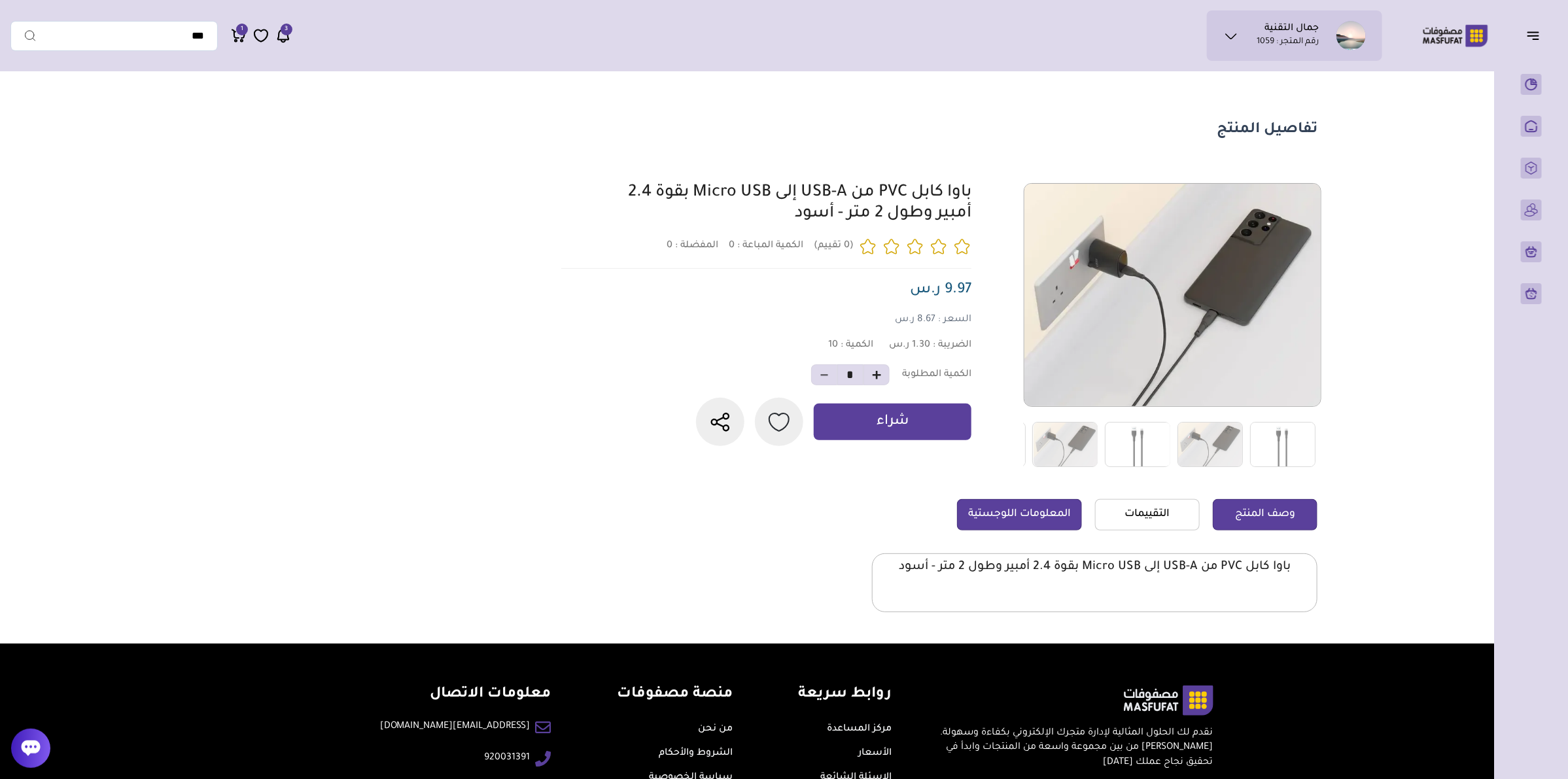
click at [1054, 502] on link "المعلومات اللوجستية" at bounding box center [1019, 515] width 125 height 32
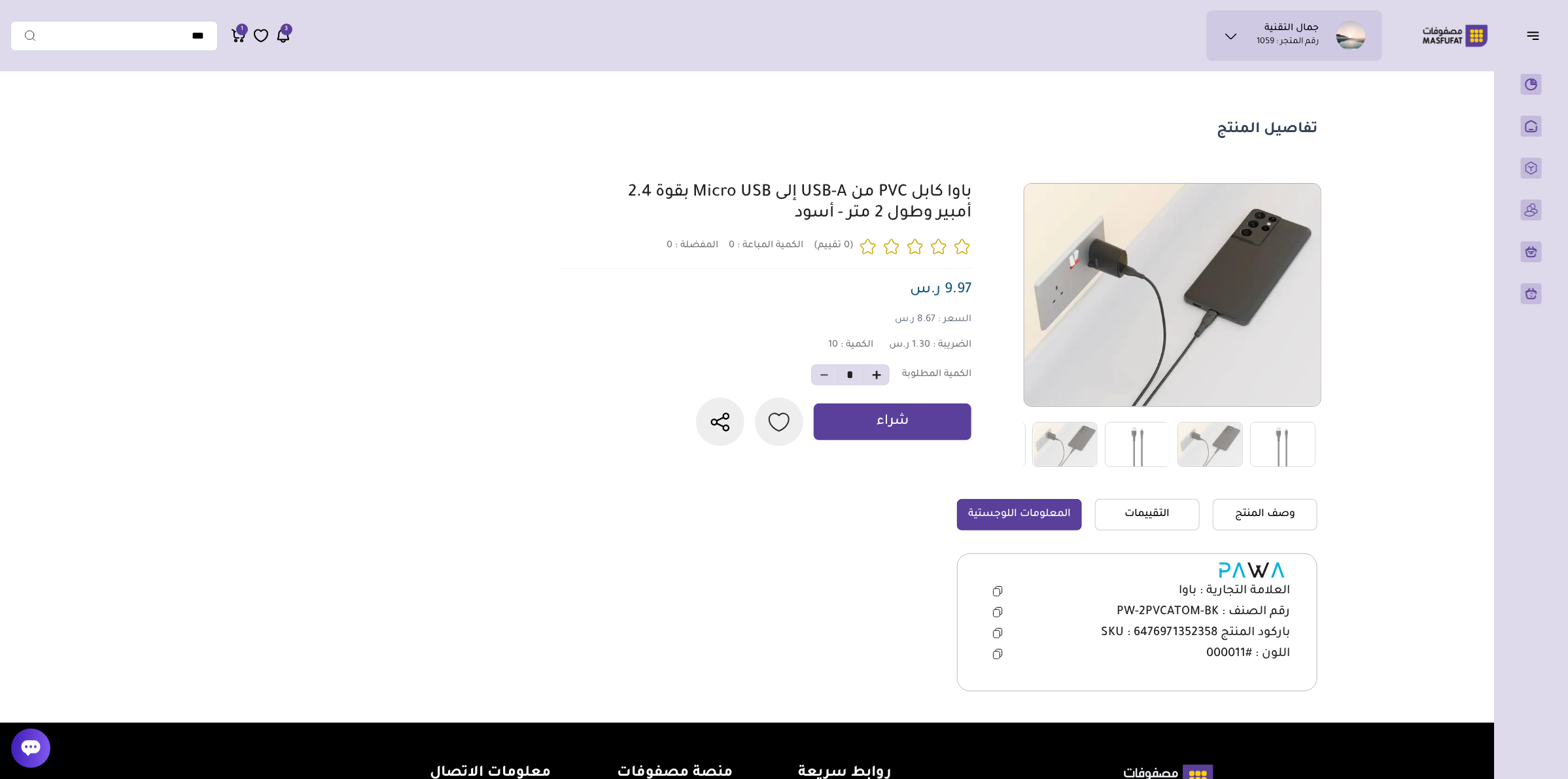
click at [993, 589] on icon at bounding box center [998, 591] width 10 height 11
click at [994, 609] on icon at bounding box center [998, 612] width 10 height 11
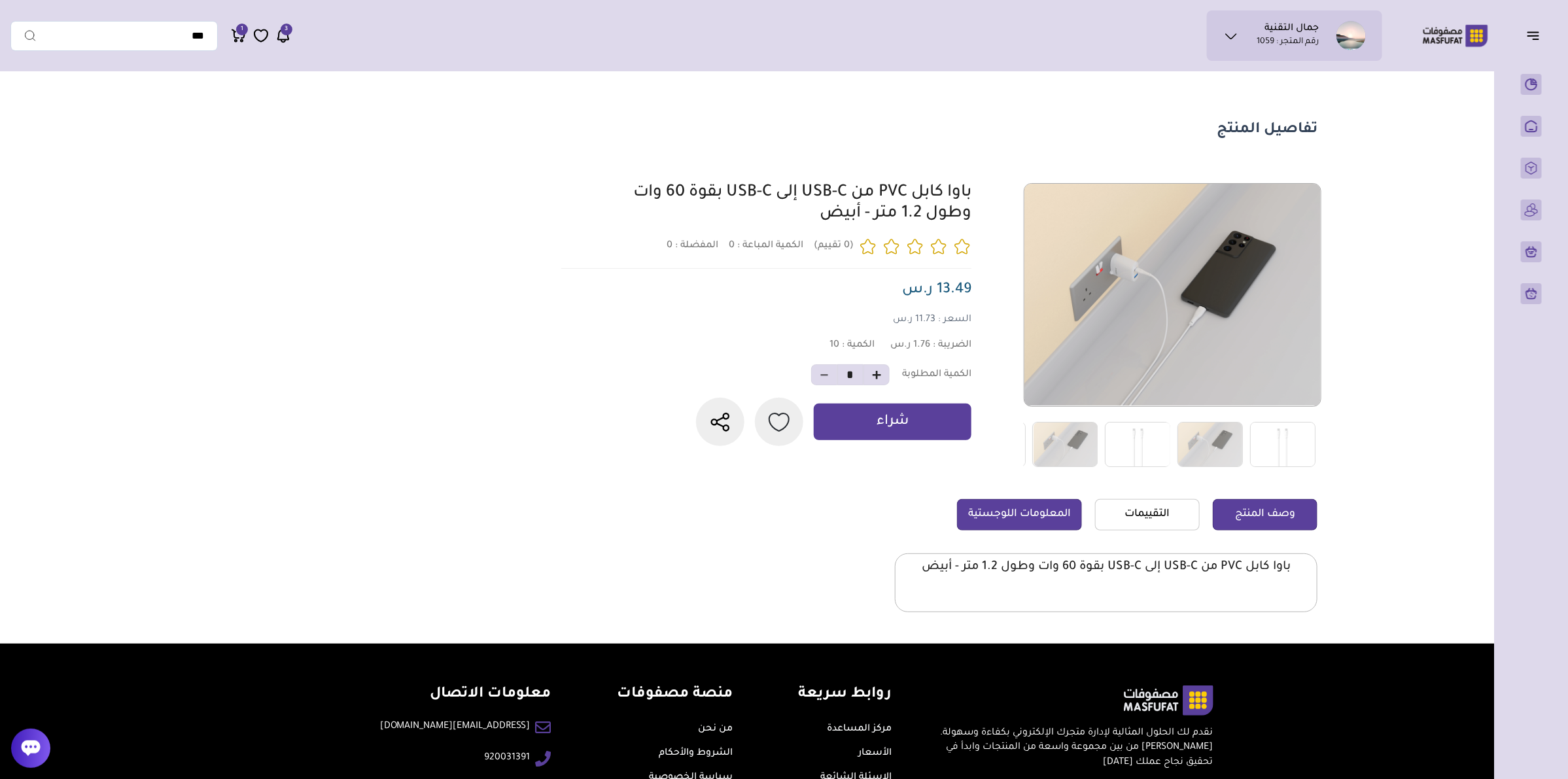
click at [1007, 525] on link "المعلومات اللوجستية" at bounding box center [1019, 515] width 125 height 32
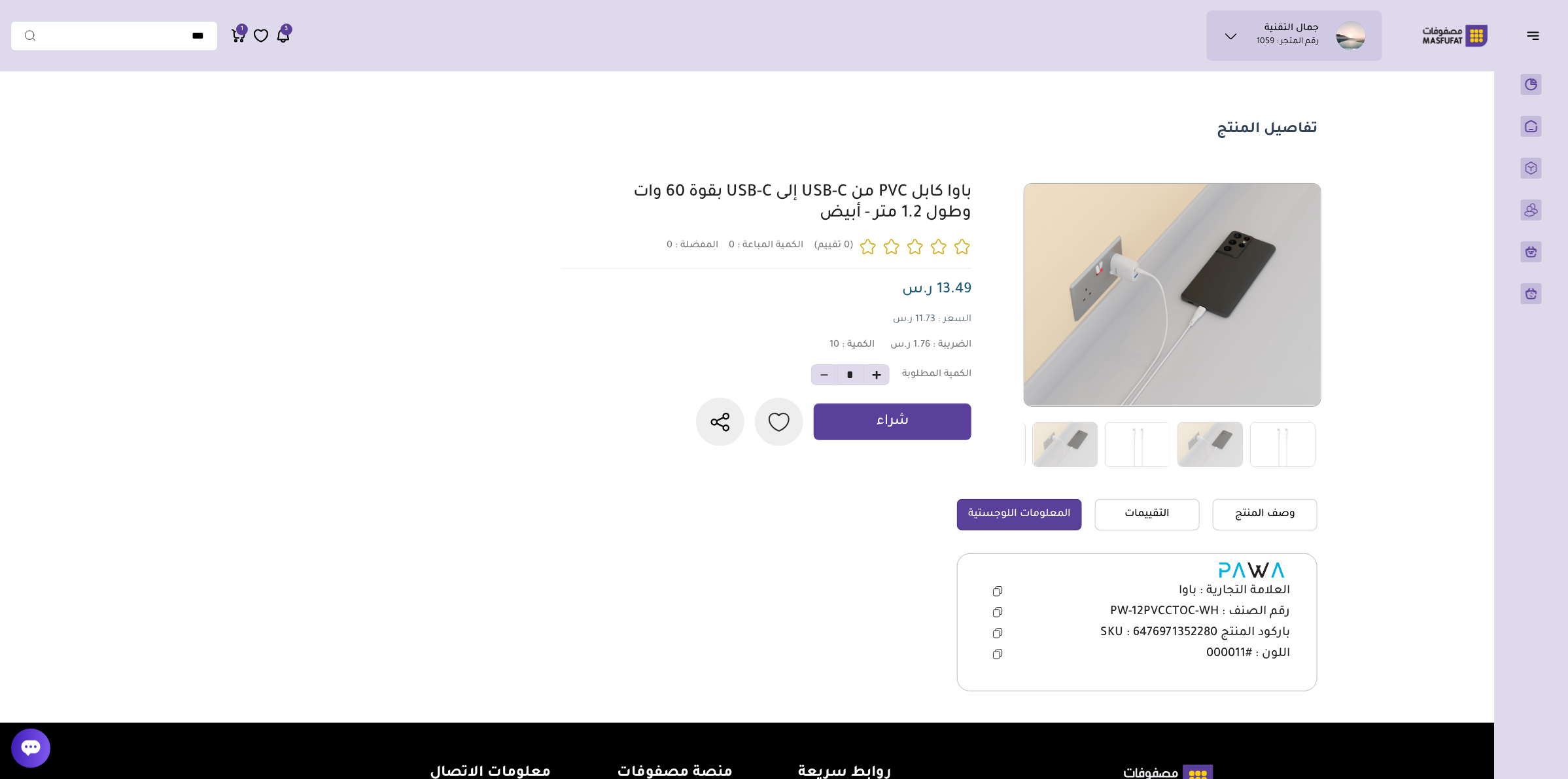
click at [995, 607] on button at bounding box center [997, 612] width 27 height 19
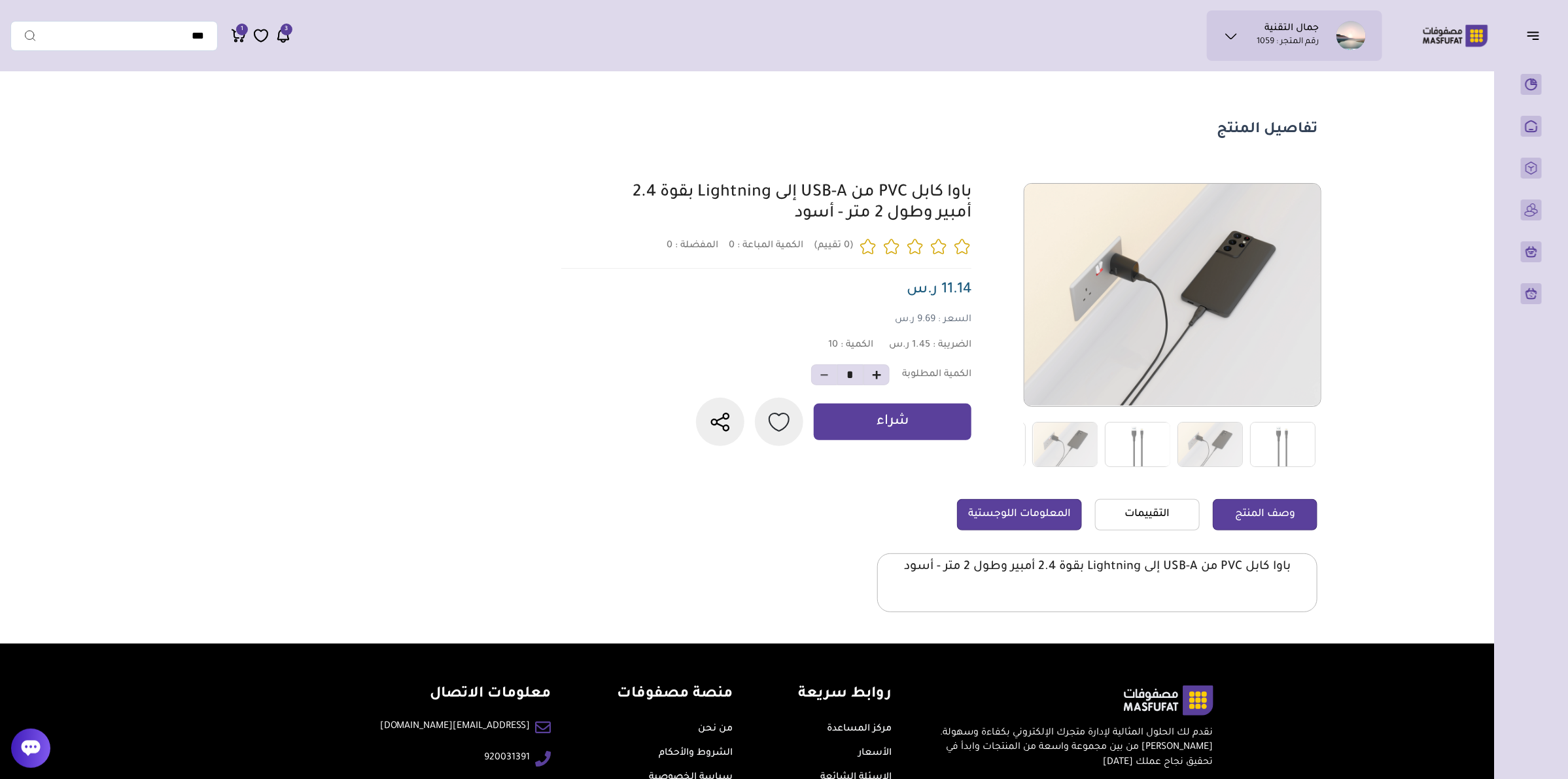
click at [1001, 515] on link "المعلومات اللوجستية" at bounding box center [1019, 515] width 125 height 32
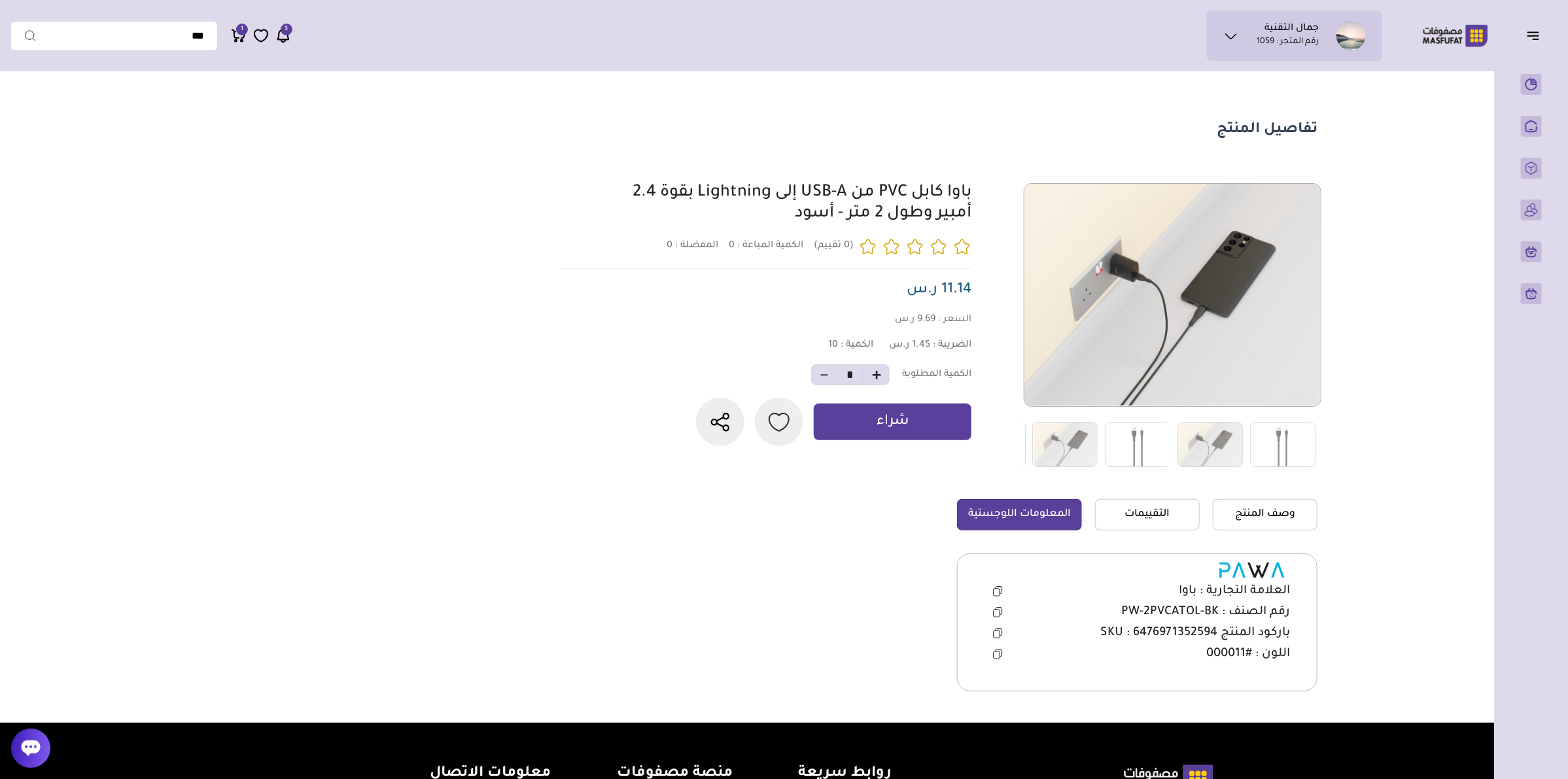
click at [989, 609] on button at bounding box center [997, 612] width 27 height 19
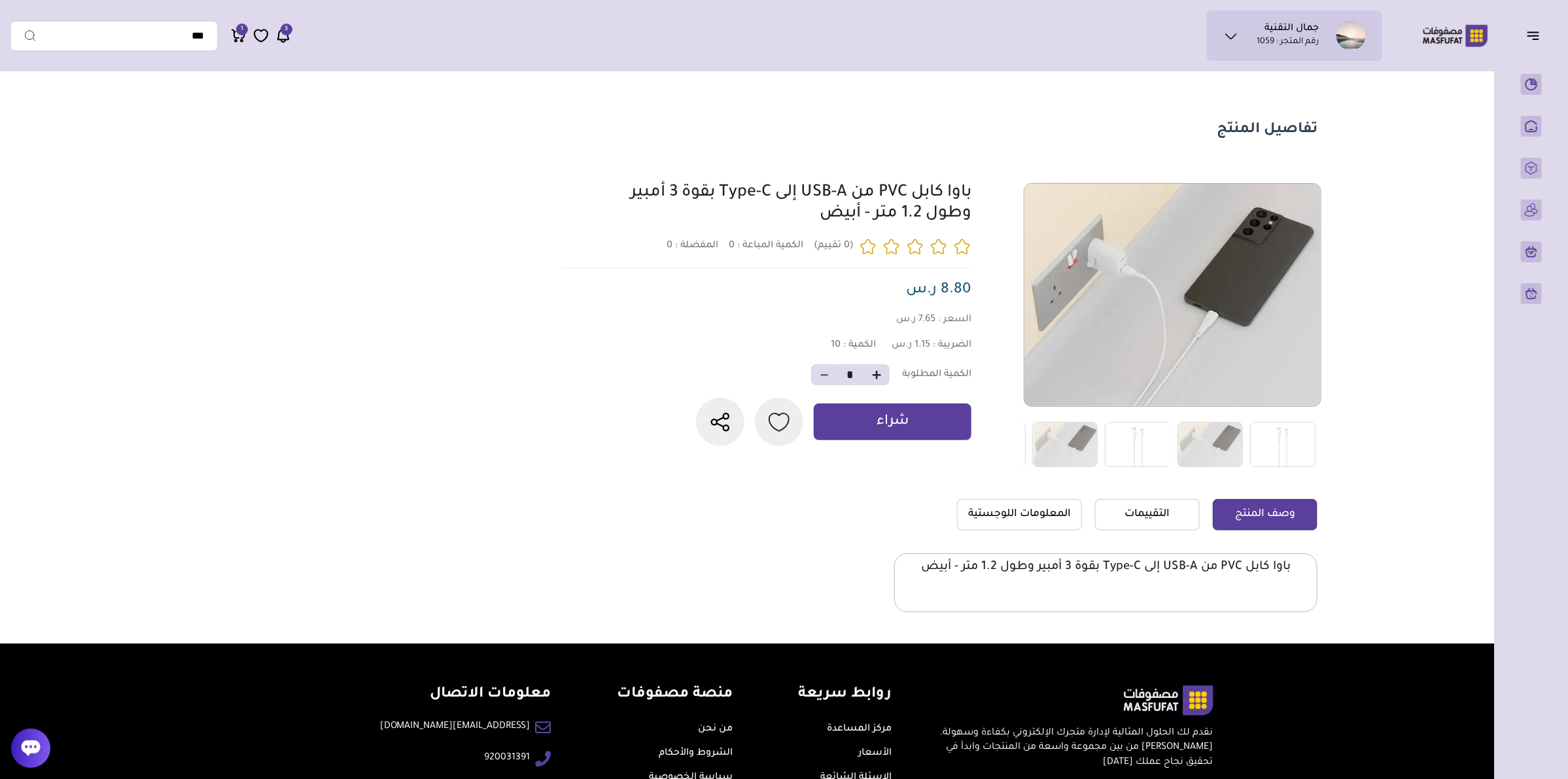
click at [1005, 486] on section "0" at bounding box center [947, 413] width 741 height 461
click at [1012, 518] on link "المعلومات اللوجستية" at bounding box center [1019, 515] width 125 height 32
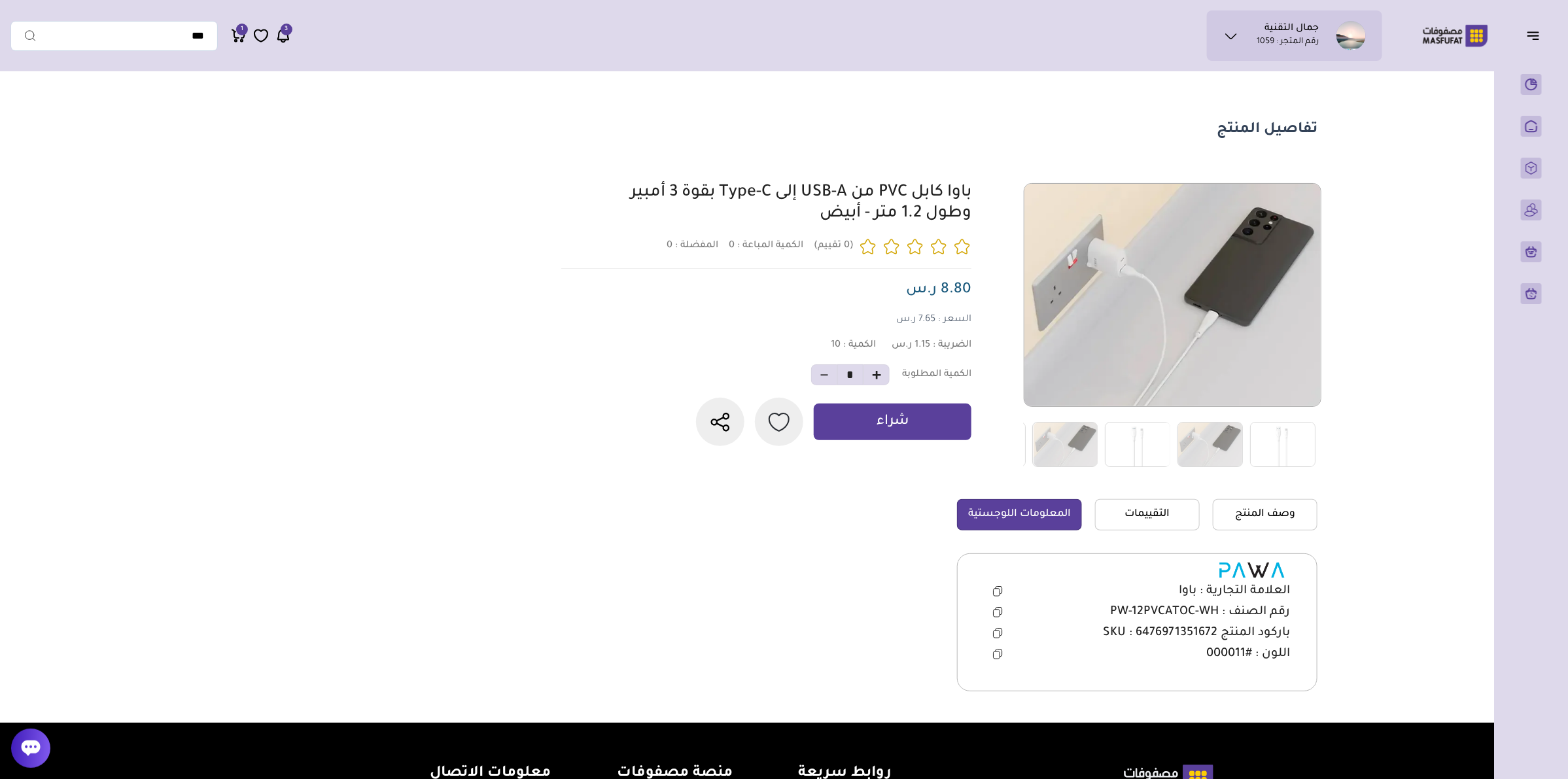
click at [993, 604] on button at bounding box center [997, 612] width 27 height 19
